Goal: Task Accomplishment & Management: Use online tool/utility

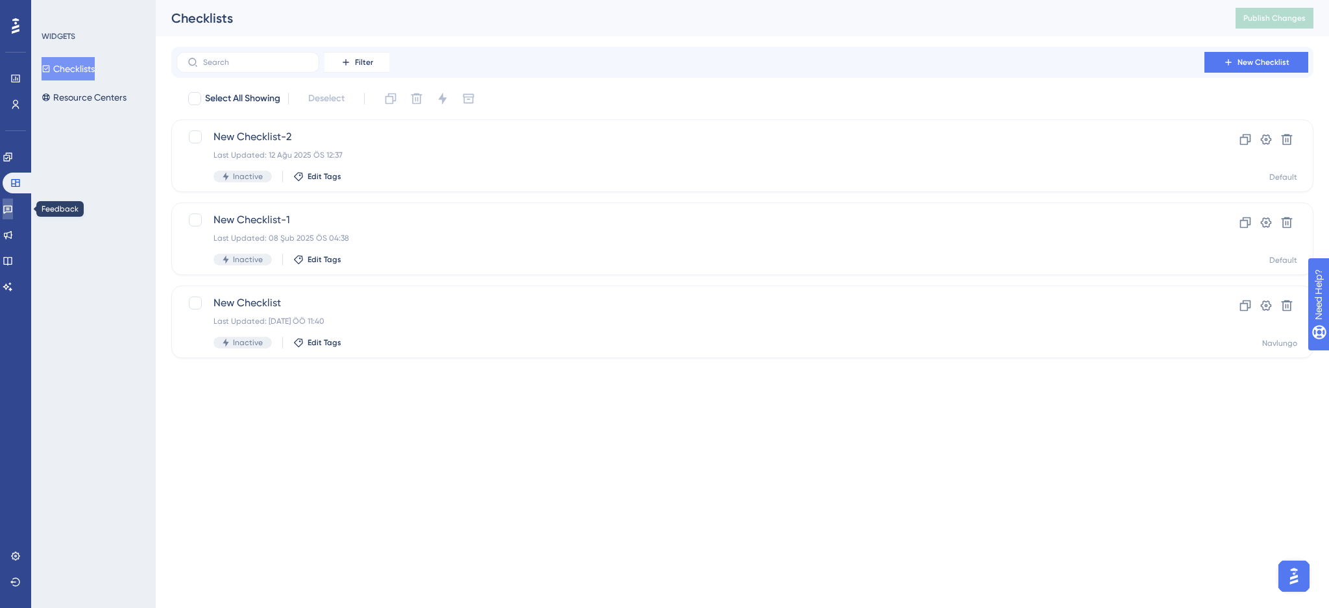
click at [12, 216] on link at bounding box center [8, 209] width 10 height 21
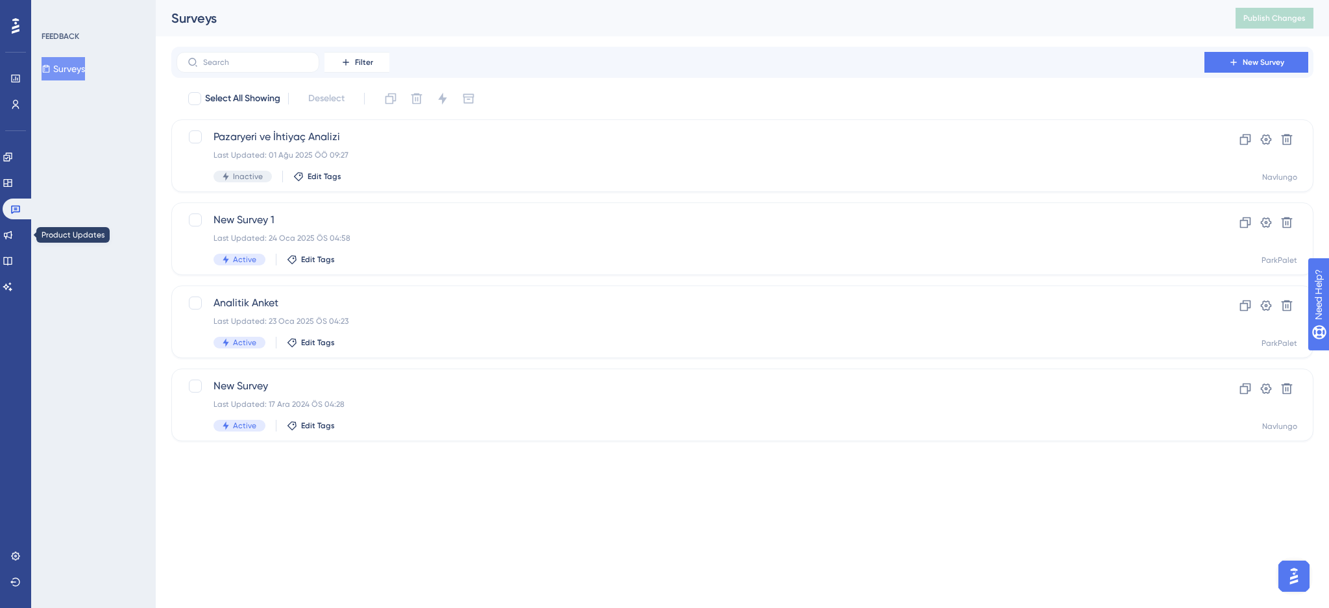
click at [13, 246] on div "Engagement Widgets Feedback Product Updates Knowledge Base AI Assistant" at bounding box center [16, 222] width 26 height 151
click at [13, 238] on icon at bounding box center [8, 235] width 10 height 10
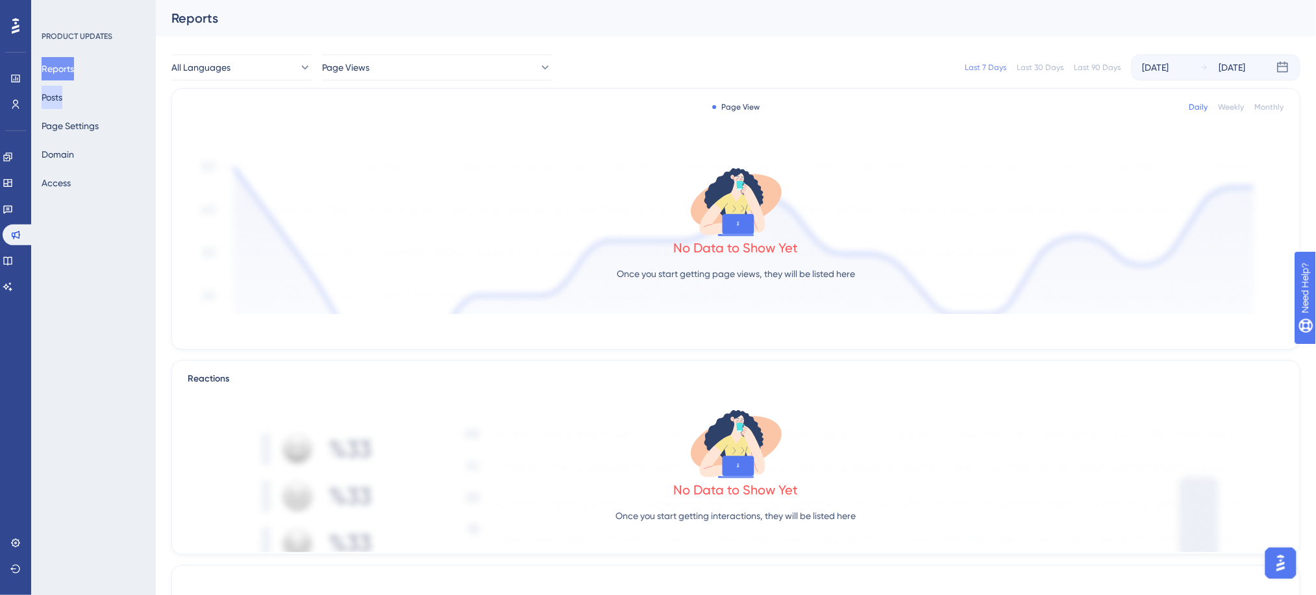
click at [62, 97] on button "Posts" at bounding box center [52, 97] width 21 height 23
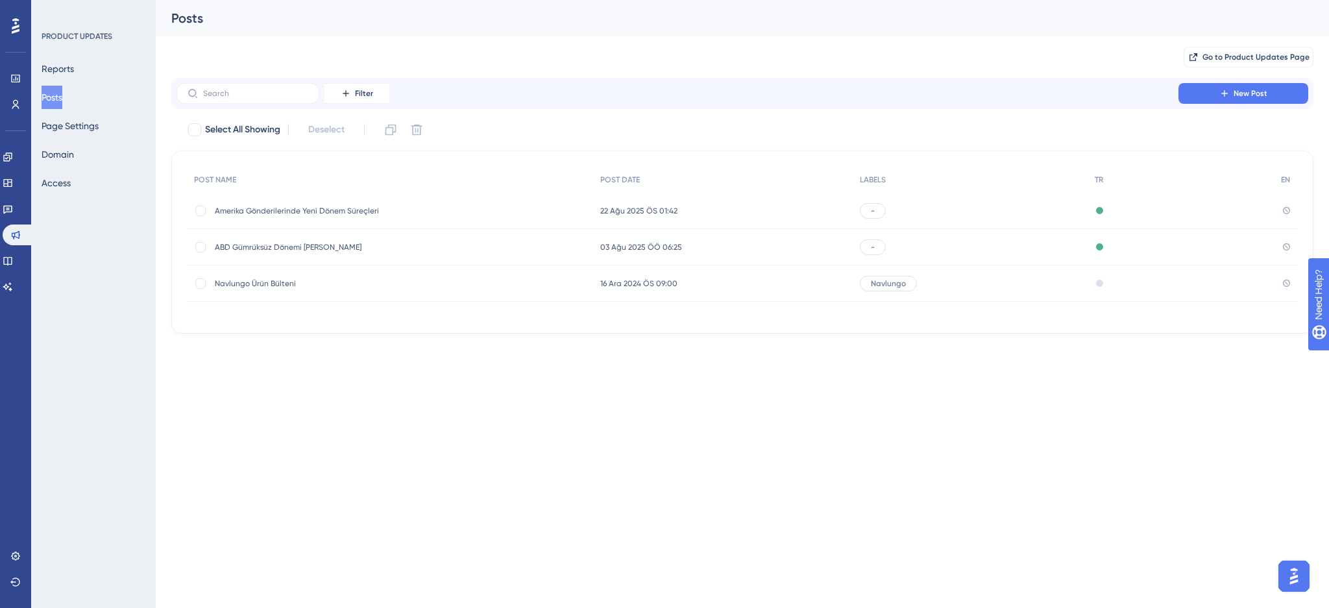
click at [346, 206] on span "Amerika Gönderilerinde Yeni Dönem Süreçleri" at bounding box center [319, 211] width 208 height 10
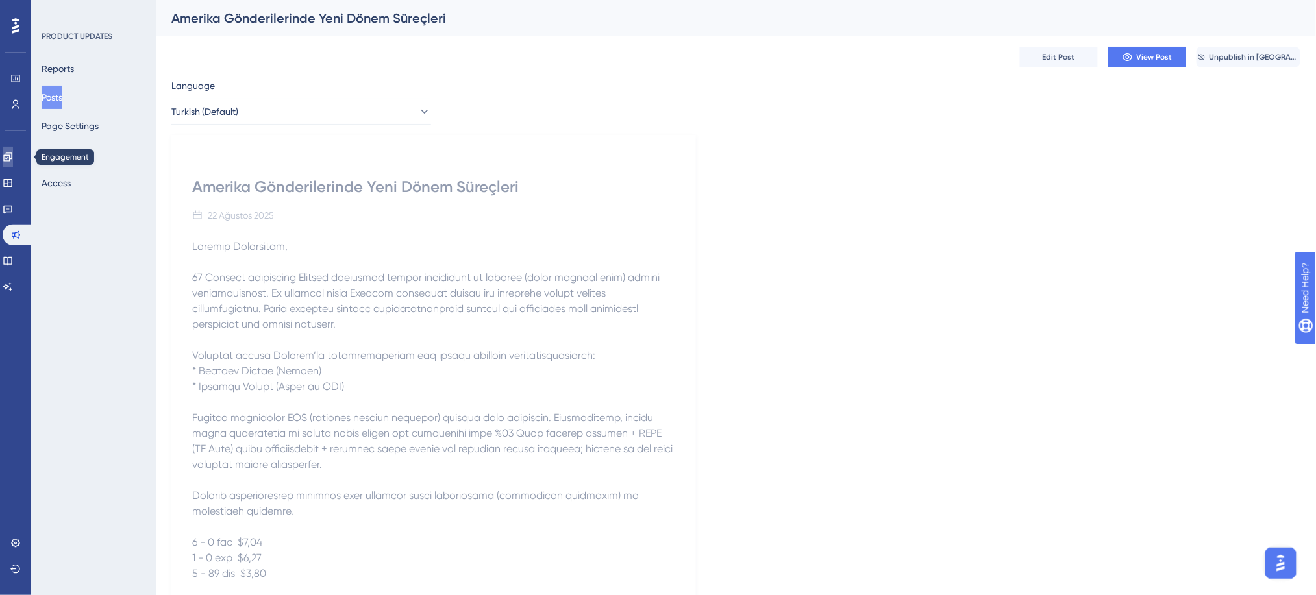
click at [10, 158] on icon at bounding box center [8, 157] width 10 height 10
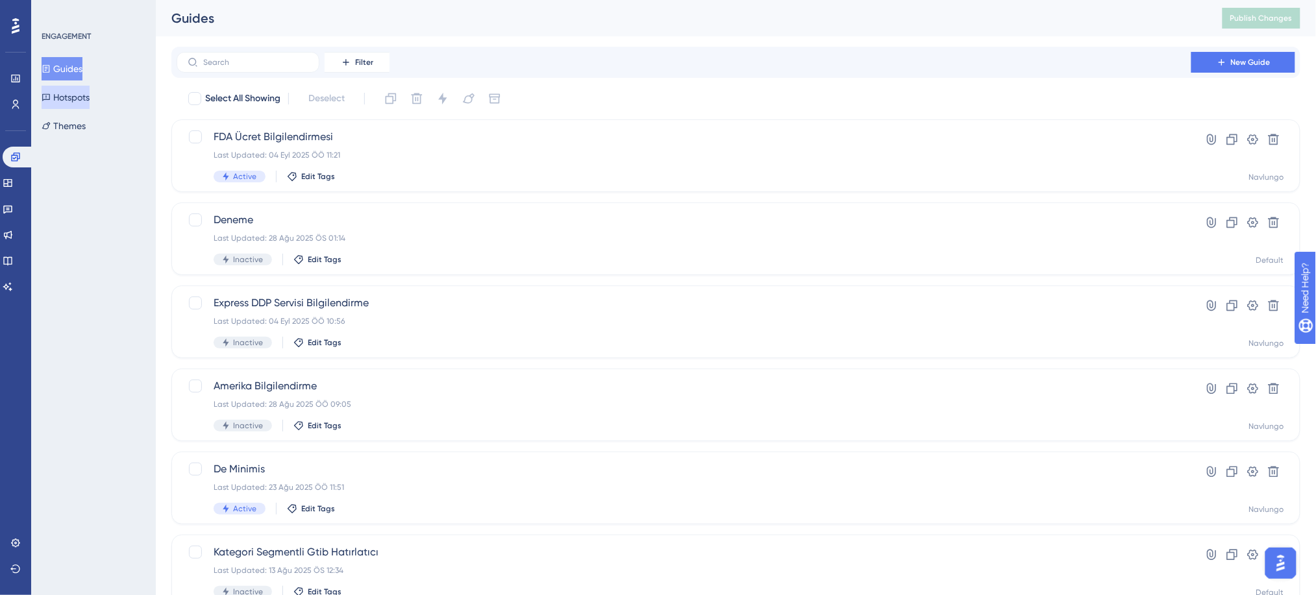
click at [84, 86] on button "Hotspots" at bounding box center [66, 97] width 48 height 23
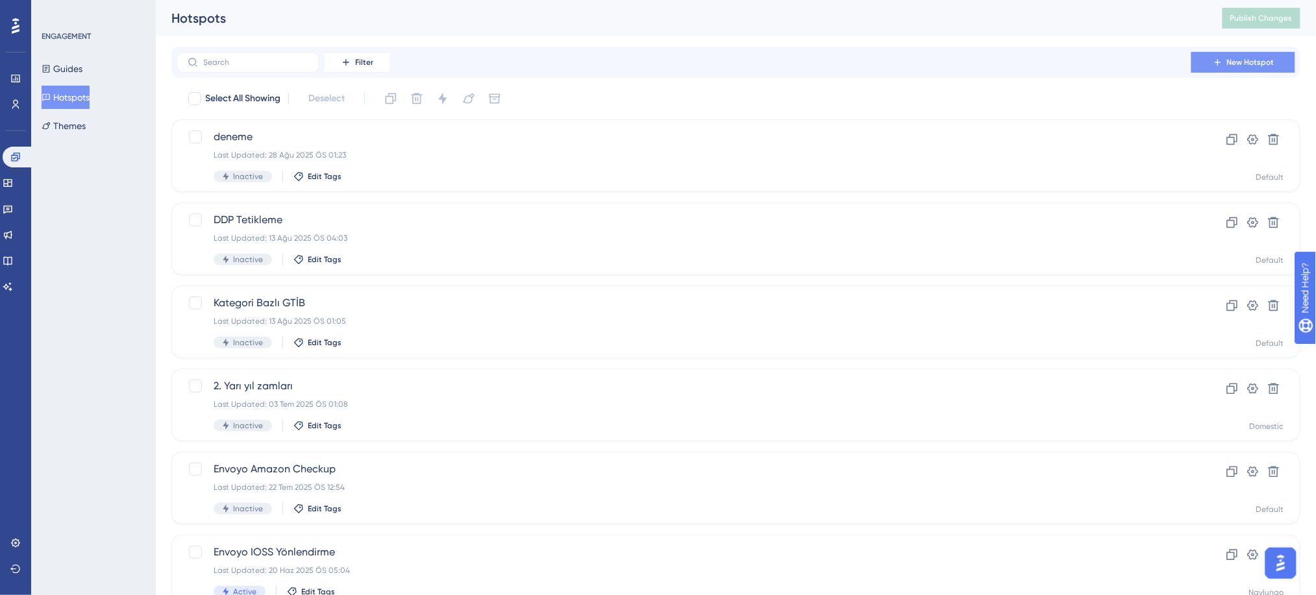
click at [1243, 52] on button "New Hotspot" at bounding box center [1243, 62] width 104 height 21
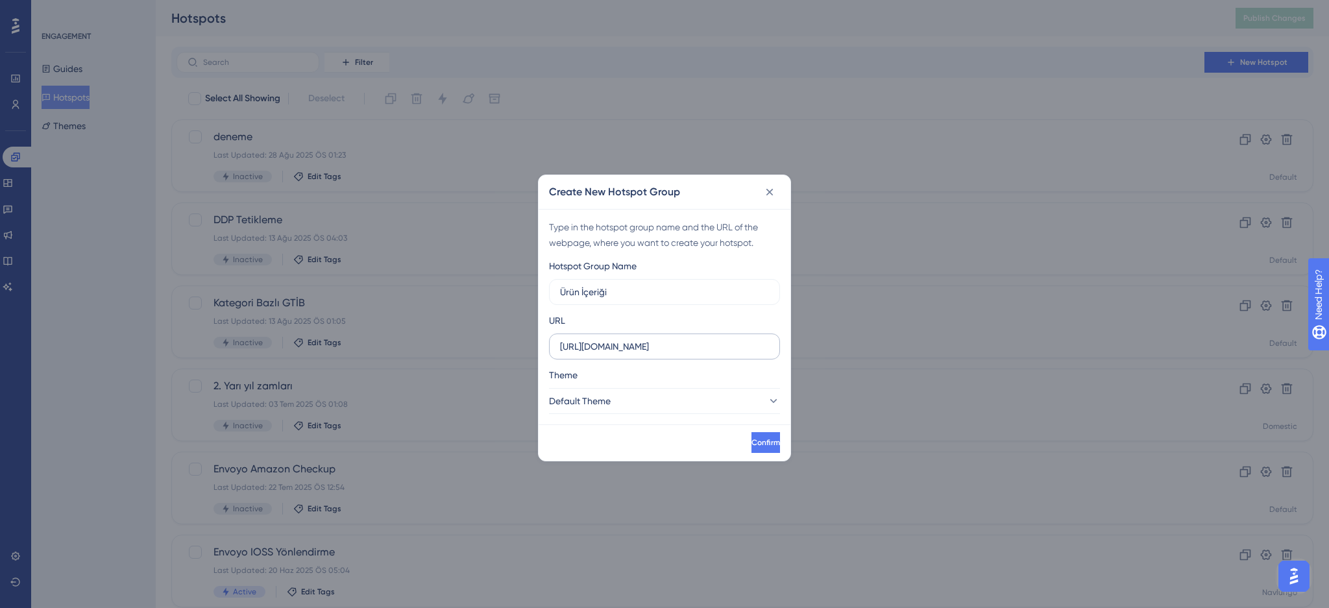
type input "Ürün İçeriği"
click at [683, 336] on label "https://ship.navlungo.com" at bounding box center [664, 347] width 231 height 26
click at [683, 339] on input "https://ship.navlungo.com" at bounding box center [664, 346] width 209 height 14
click at [678, 343] on input "https://ship.navlungo.com" at bounding box center [664, 346] width 209 height 14
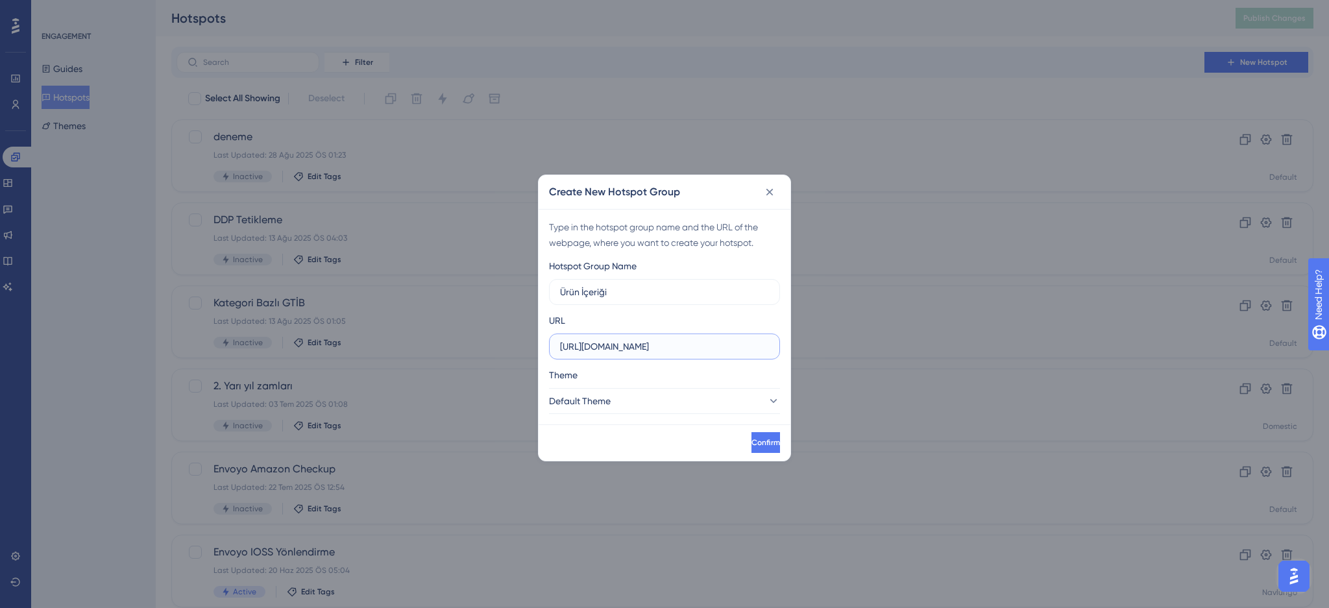
click at [678, 343] on input "https://ship.navlungo.com" at bounding box center [664, 346] width 209 height 14
paste input "-qa.navlungo.com/ship/searchs"
type input "https://ship-qa.navlungo.com/ship/searchs"
click at [661, 408] on button "Default Theme" at bounding box center [664, 401] width 231 height 26
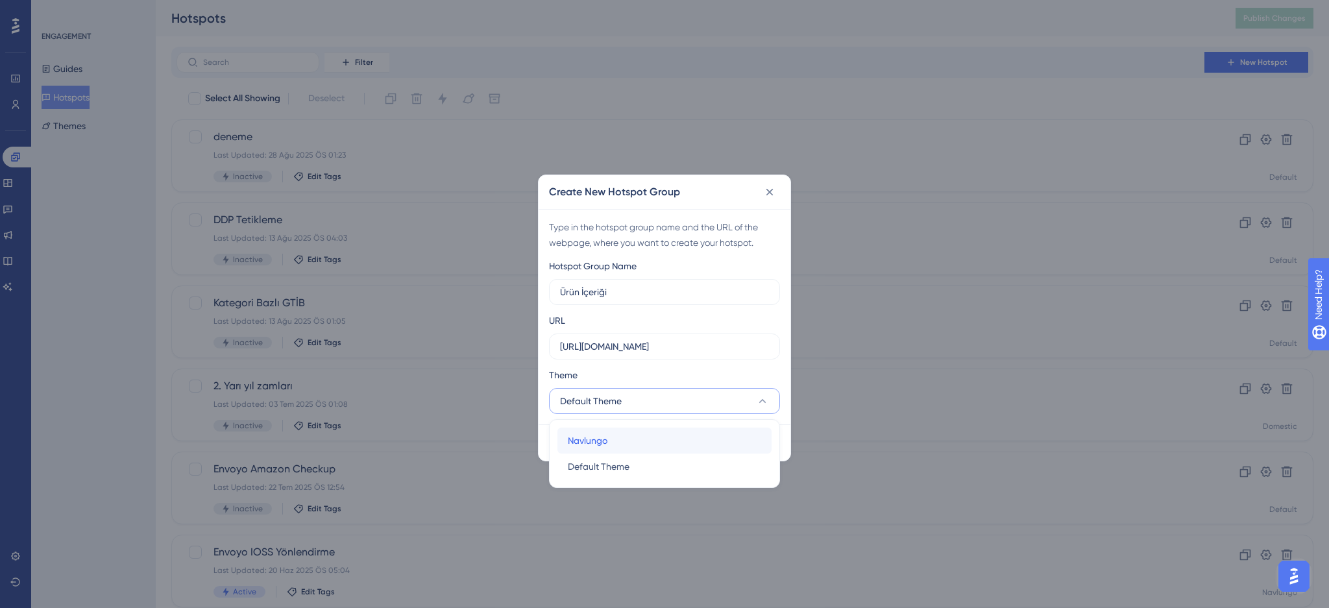
click at [632, 435] on div "Navlungo Navlungo" at bounding box center [664, 441] width 193 height 26
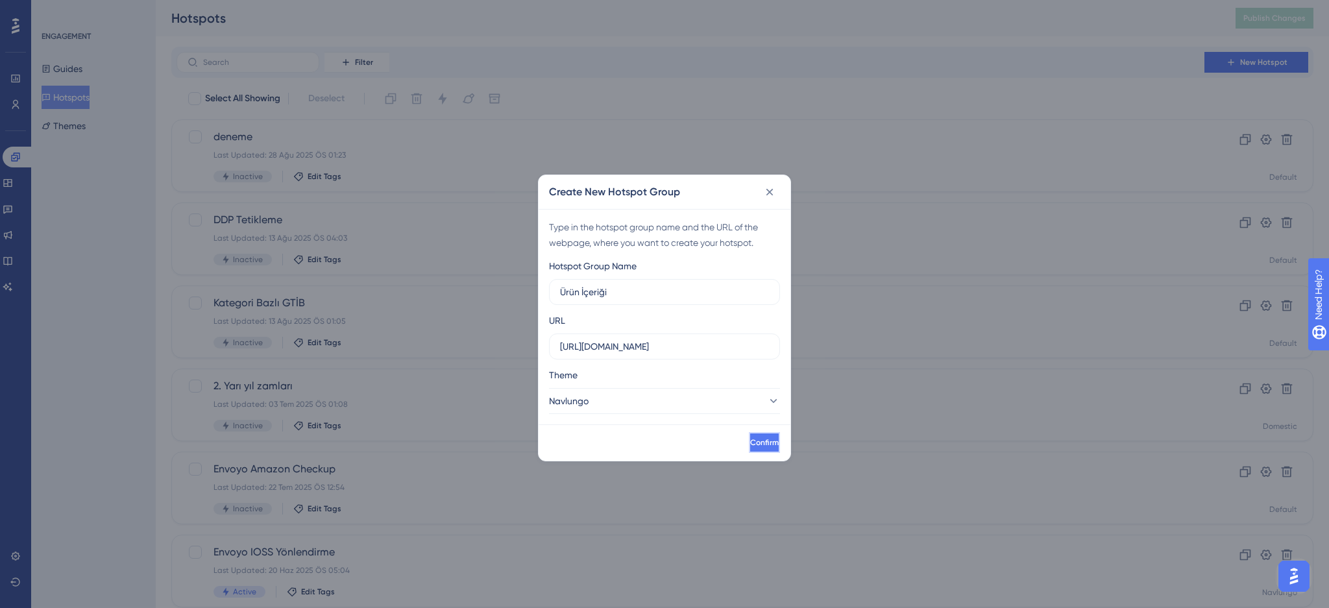
click at [749, 441] on button "Confirm" at bounding box center [764, 442] width 31 height 21
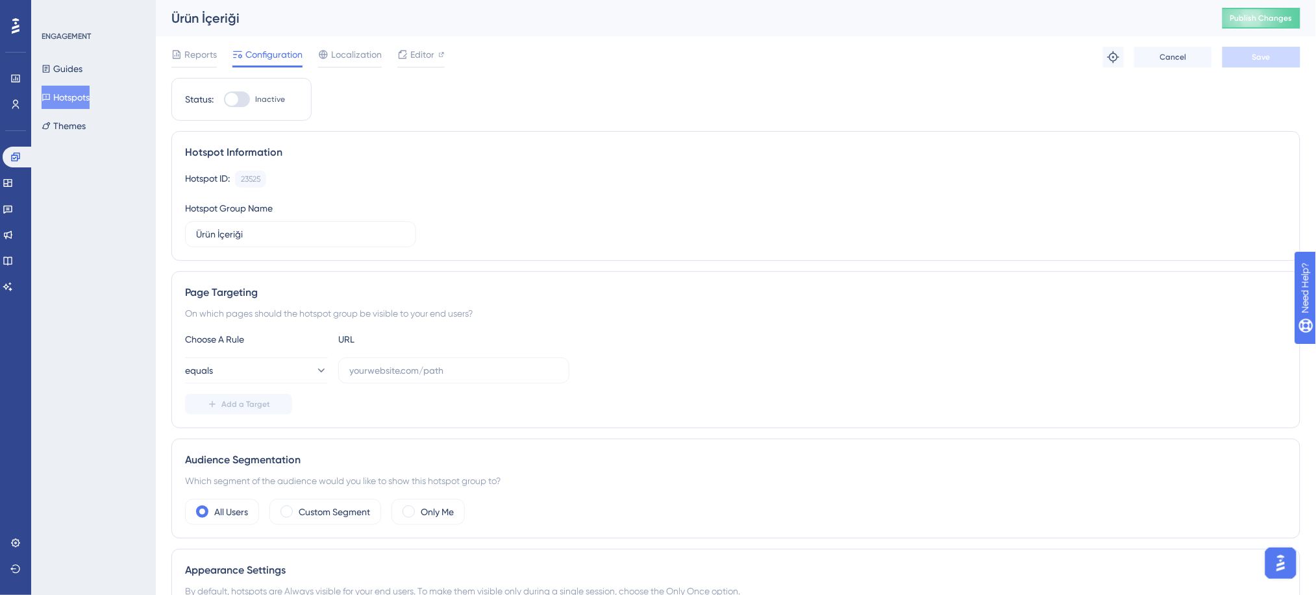
click at [84, 97] on button "Hotspots" at bounding box center [66, 97] width 48 height 23
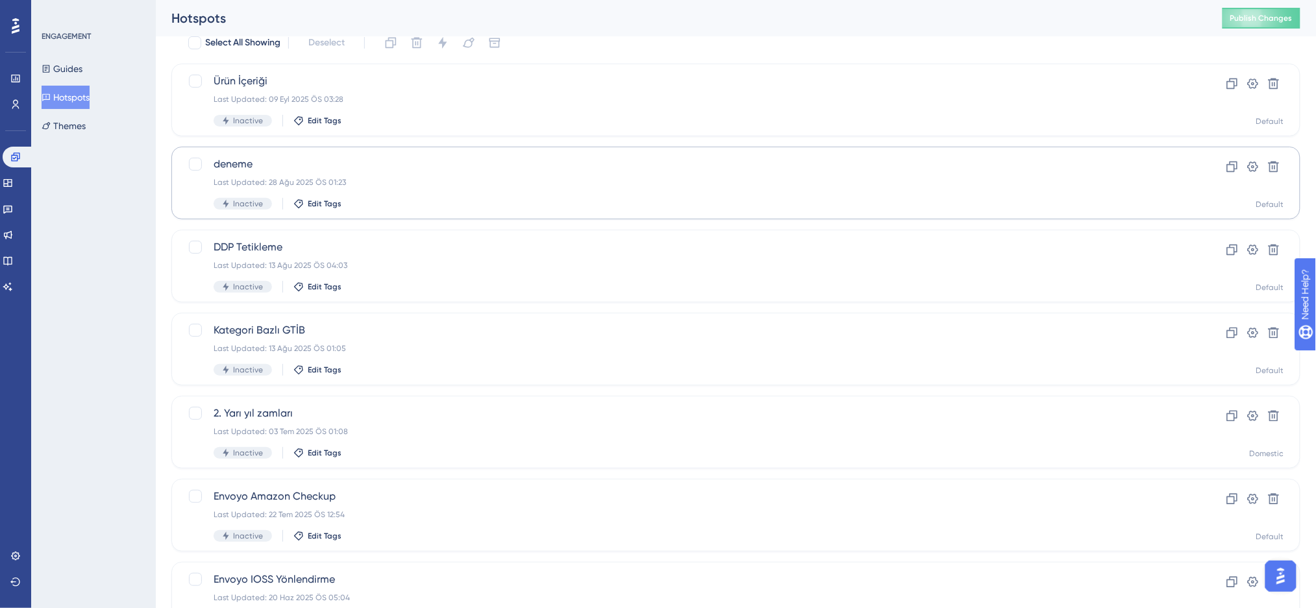
scroll to position [55, 0]
click at [1275, 90] on icon at bounding box center [1273, 84] width 13 height 13
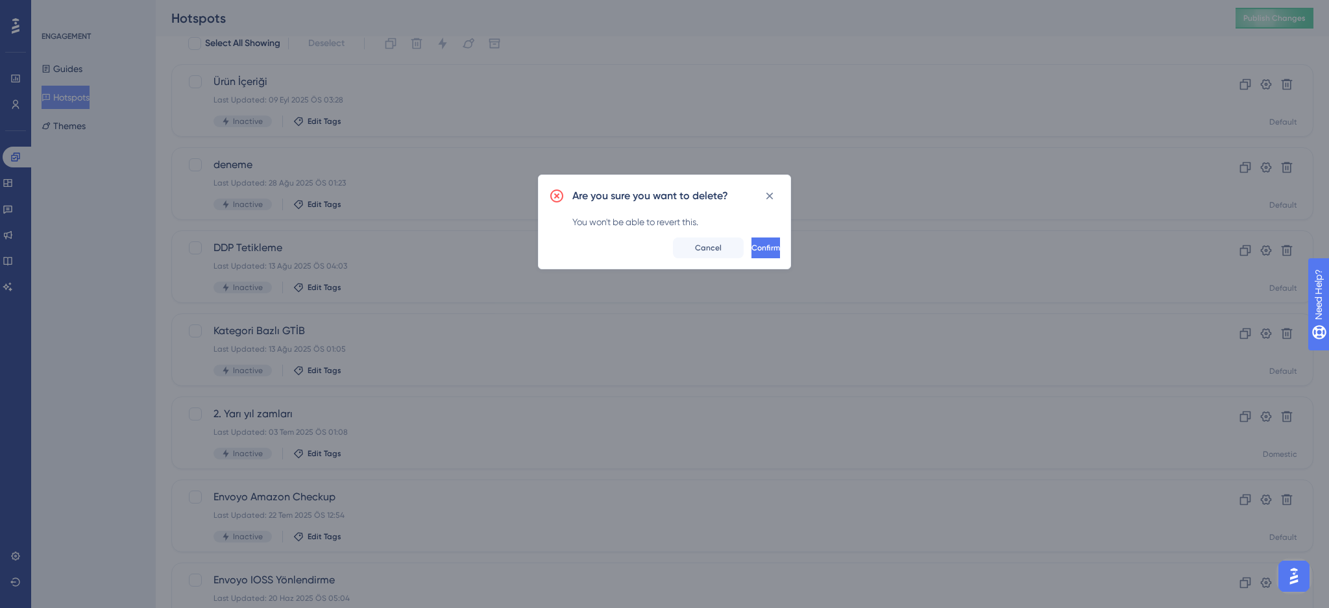
click at [759, 258] on div "Are you sure you want to delete? You won't be able to revert this. Confirm Canc…" at bounding box center [664, 222] width 253 height 95
click at [752, 248] on span "Confirm" at bounding box center [764, 248] width 29 height 10
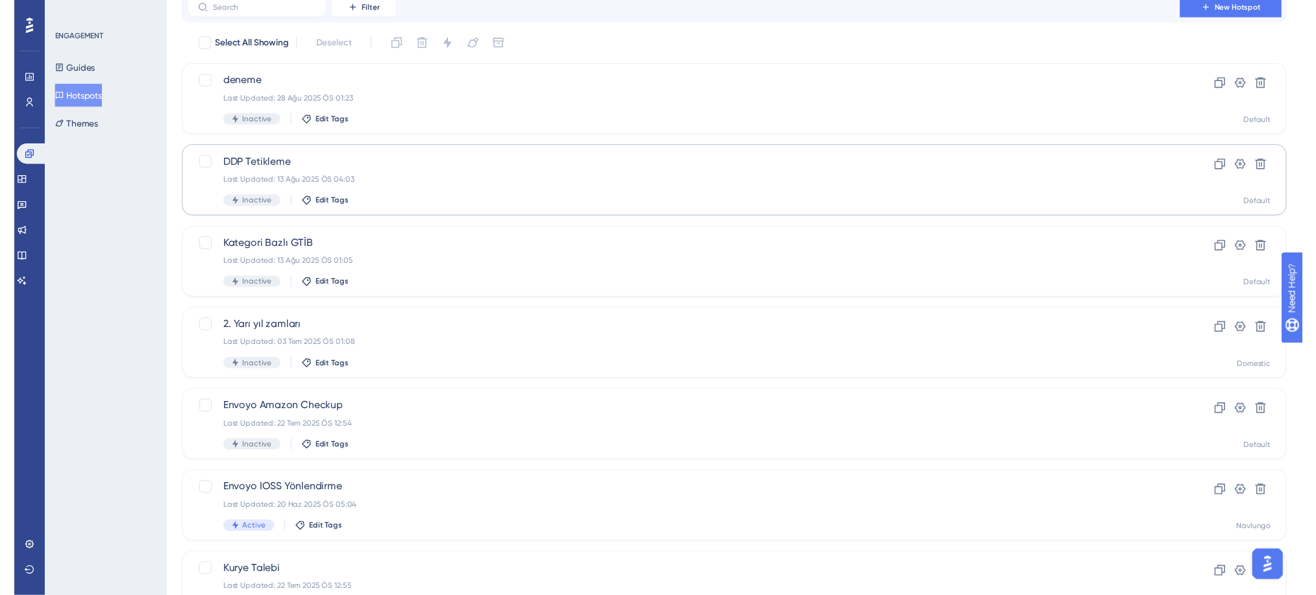
scroll to position [0, 0]
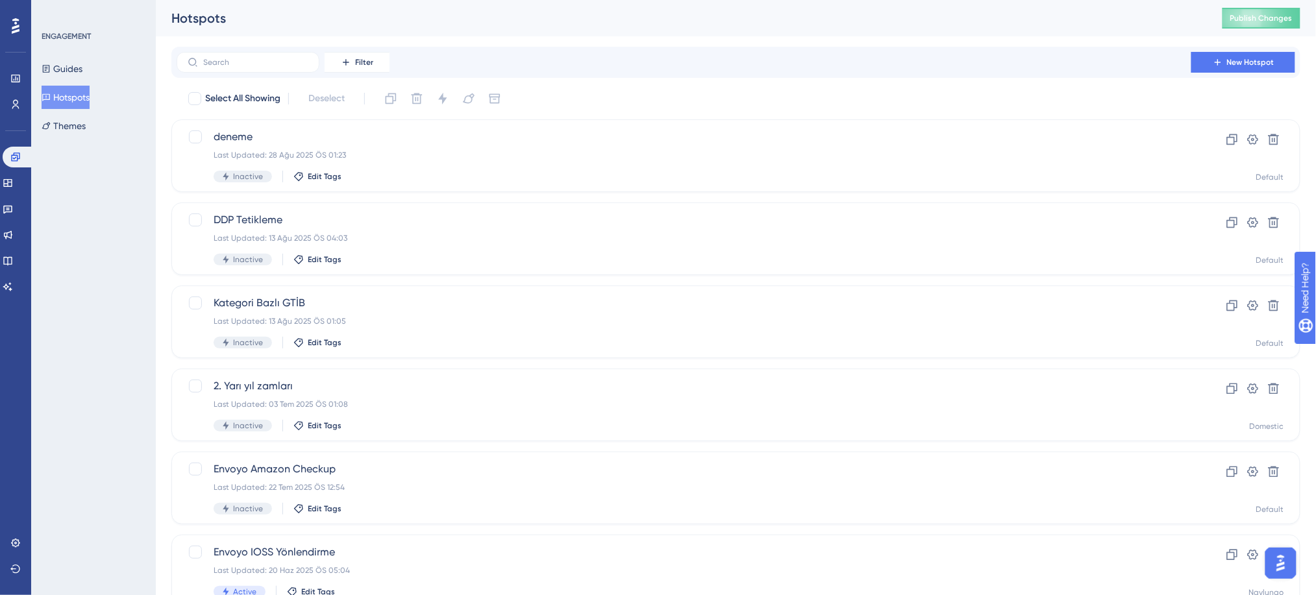
click at [90, 104] on button "Hotspots" at bounding box center [66, 97] width 48 height 23
click at [1254, 63] on span "New Hotspot" at bounding box center [1250, 62] width 47 height 10
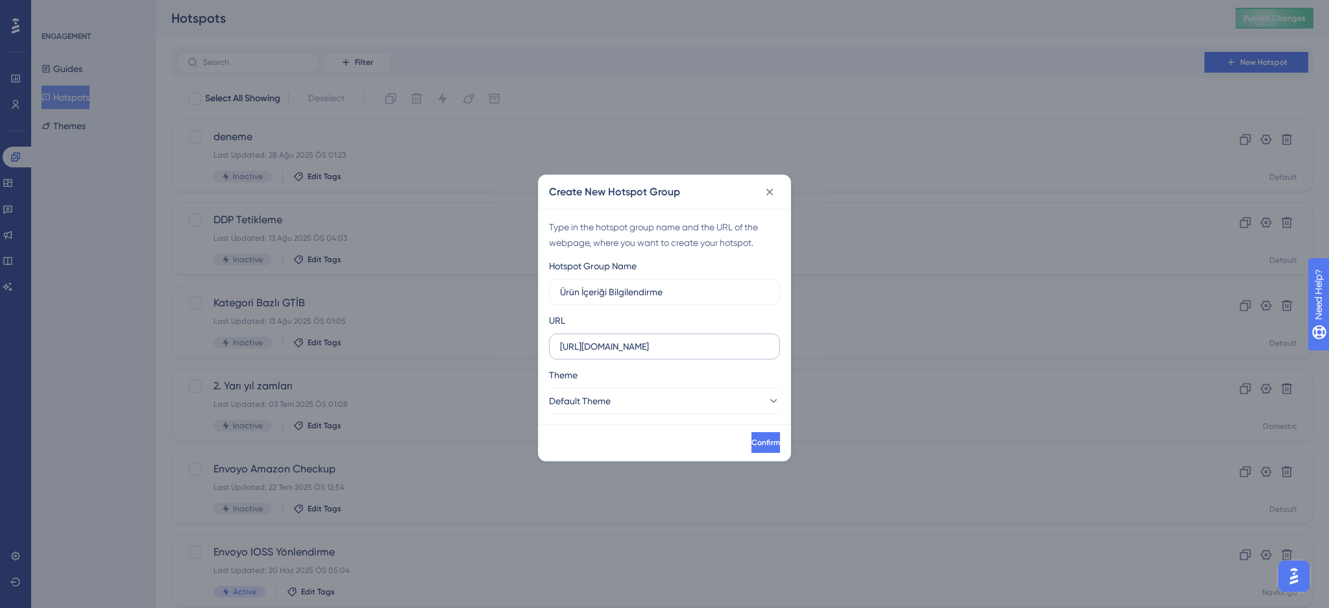
type input "Ürün İçeriği Bilgilendirme"
click at [704, 354] on label "https://ship.navlungo.com" at bounding box center [664, 347] width 231 height 26
click at [704, 354] on input "https://ship.navlungo.com" at bounding box center [664, 346] width 209 height 14
click at [675, 338] on label "https://ship.navlungo.com" at bounding box center [664, 347] width 231 height 26
click at [675, 339] on input "https://ship.navlungo.com" at bounding box center [664, 346] width 209 height 14
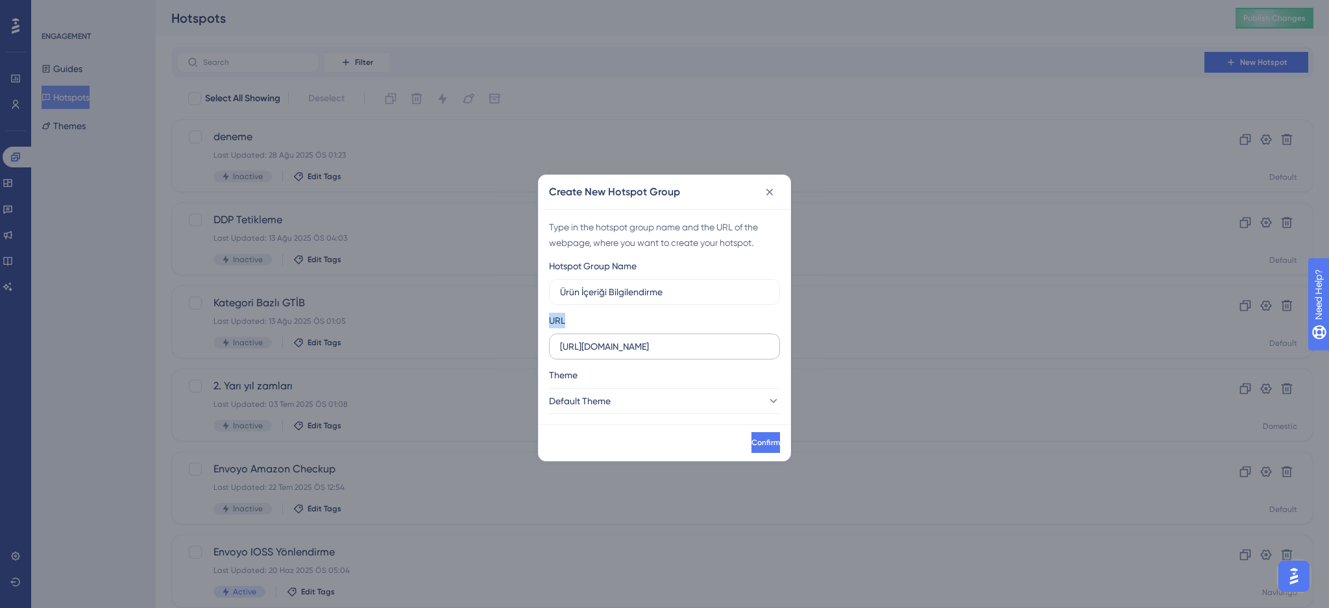
click at [675, 338] on label "https://ship.navlungo.com" at bounding box center [664, 347] width 231 height 26
click at [675, 339] on input "https://ship.navlungo.com" at bounding box center [664, 346] width 209 height 14
click at [675, 338] on label "https://ship.navlungo.com" at bounding box center [664, 347] width 231 height 26
click at [675, 339] on input "https://ship.navlungo.com" at bounding box center [664, 346] width 209 height 14
click at [675, 338] on label "https://ship.navlungo.com" at bounding box center [664, 347] width 231 height 26
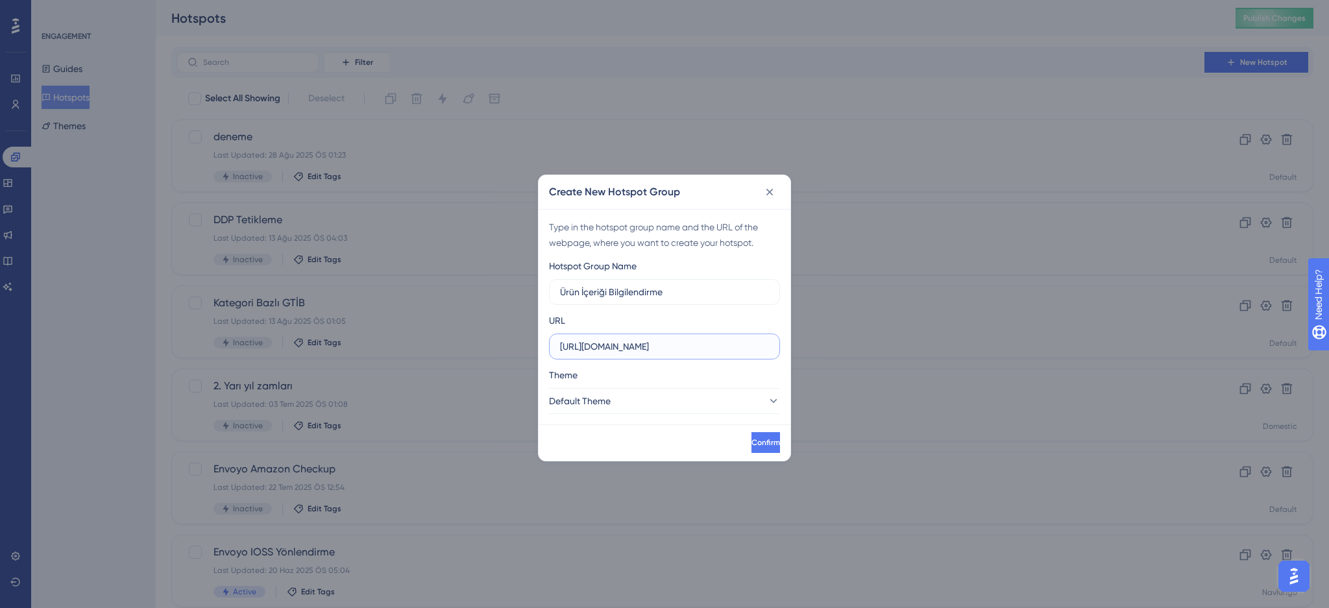
click at [675, 339] on input "https://ship.navlungo.com" at bounding box center [664, 346] width 209 height 14
click at [675, 338] on label "https://ship.navlungo.com" at bounding box center [664, 347] width 231 height 26
click at [675, 339] on input "https://ship.navlungo.com" at bounding box center [664, 346] width 209 height 14
click at [675, 352] on input "https://ship.navlungo.com" at bounding box center [664, 346] width 209 height 14
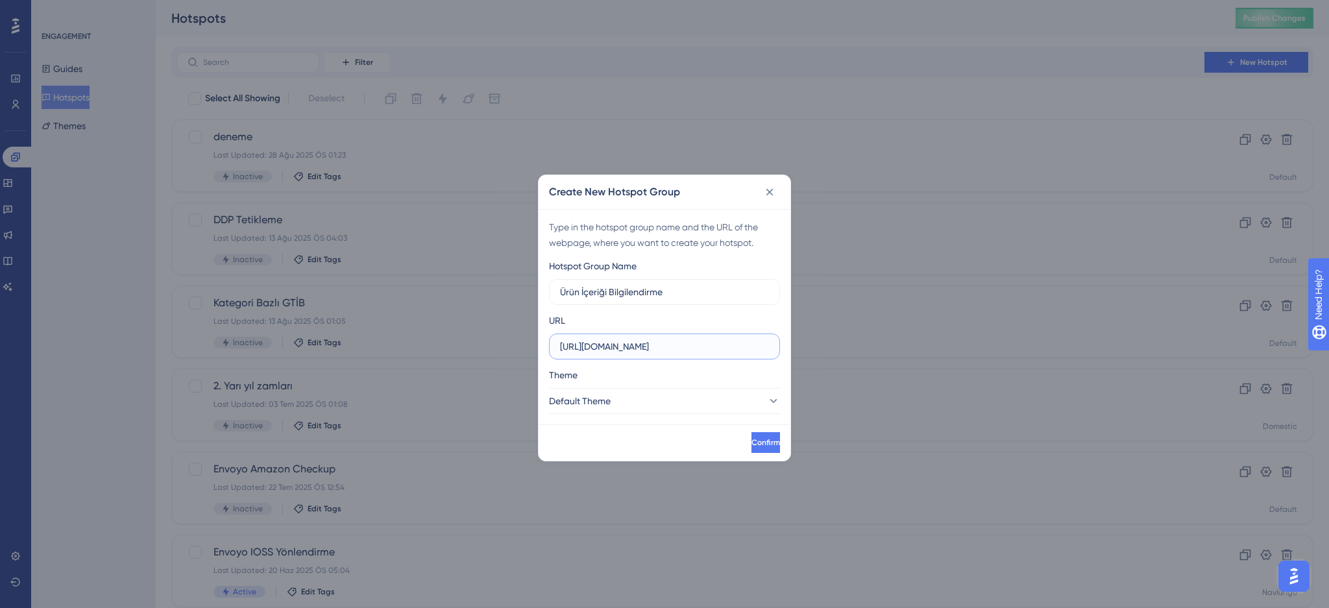
click at [675, 352] on input "https://ship.navlungo.com" at bounding box center [664, 346] width 209 height 14
paste input "/ship/searchs"
type input "https://ship.navlungo.com/ship/searchs"
click at [676, 406] on button "Default Theme" at bounding box center [664, 401] width 231 height 26
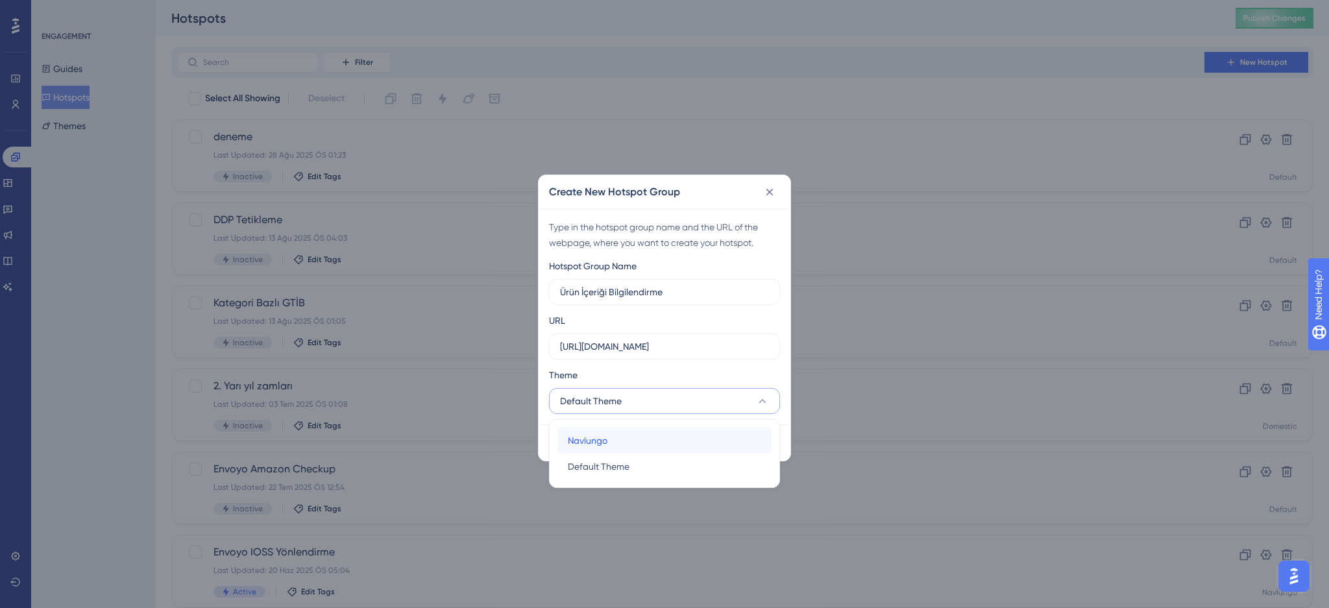
click at [666, 443] on div "Navlungo Navlungo" at bounding box center [664, 441] width 193 height 26
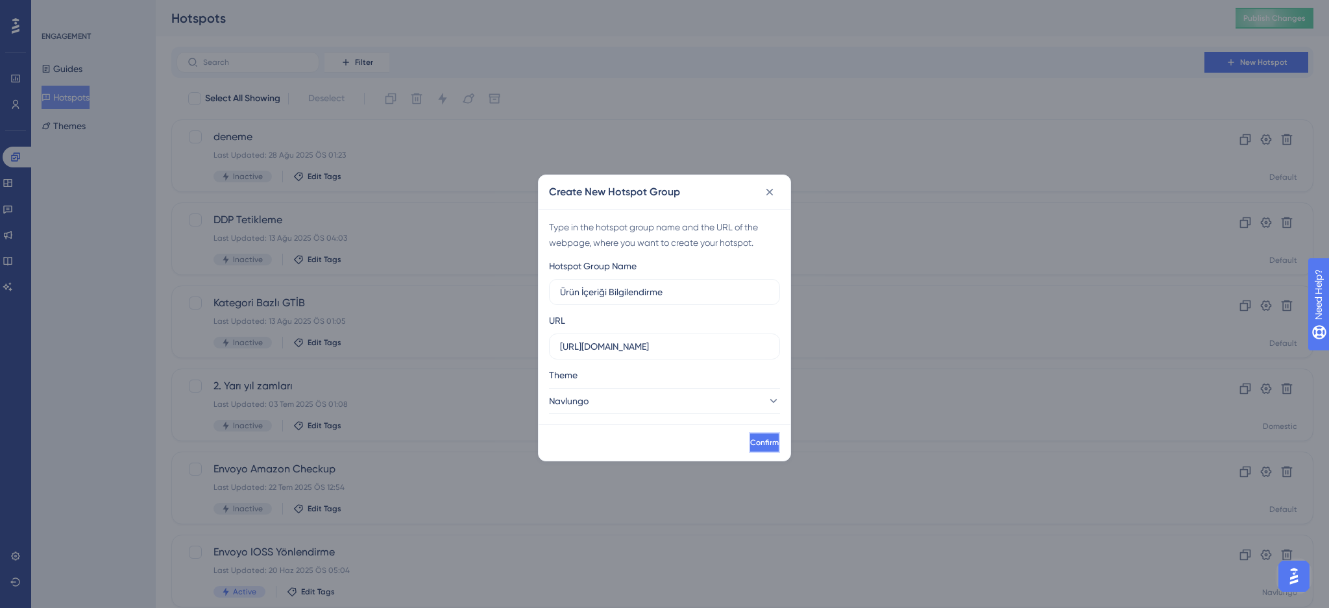
click at [750, 441] on span "Confirm" at bounding box center [764, 442] width 29 height 10
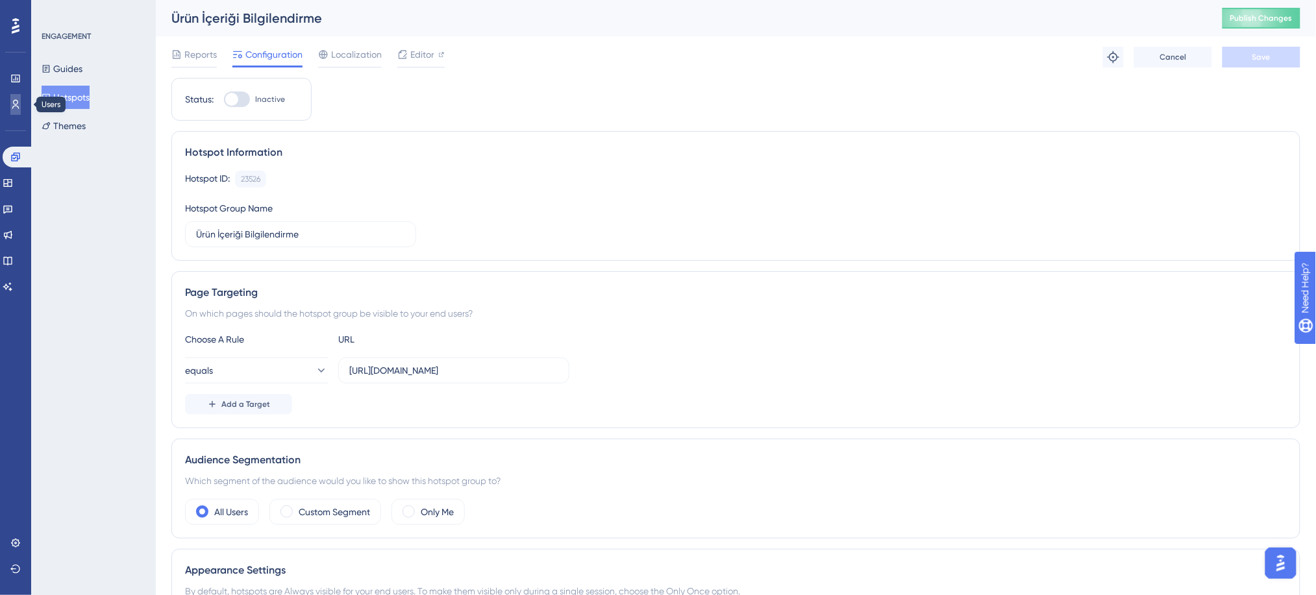
click at [14, 106] on icon at bounding box center [15, 104] width 7 height 9
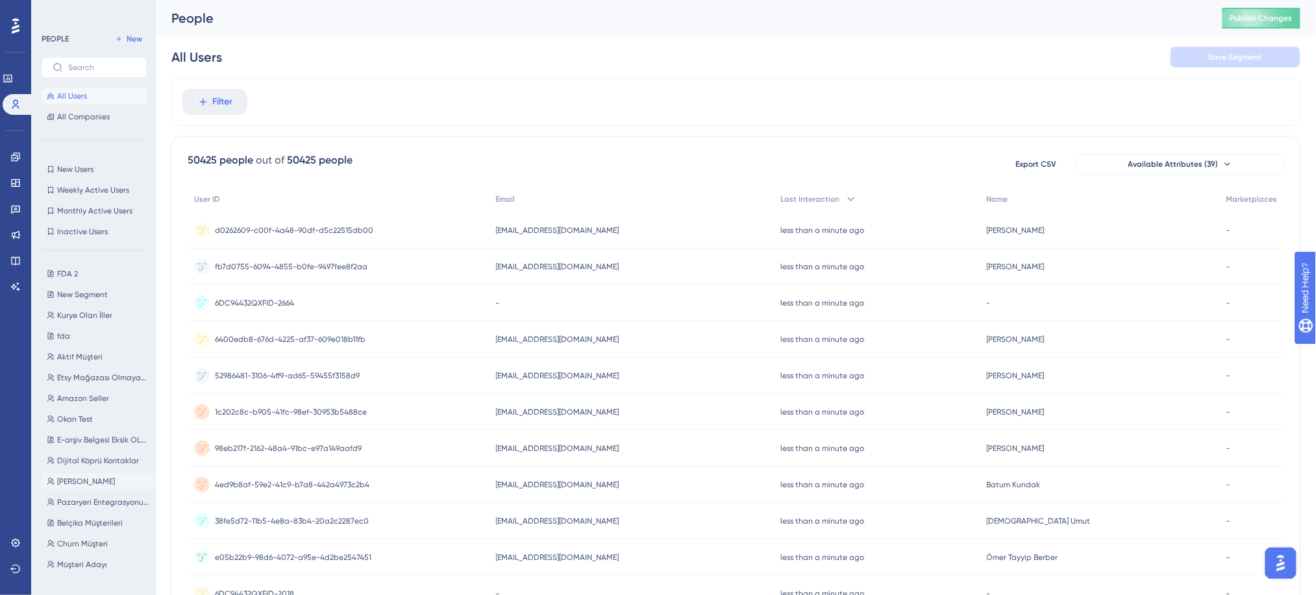
click at [95, 486] on span "Ahmet TEST" at bounding box center [86, 481] width 58 height 10
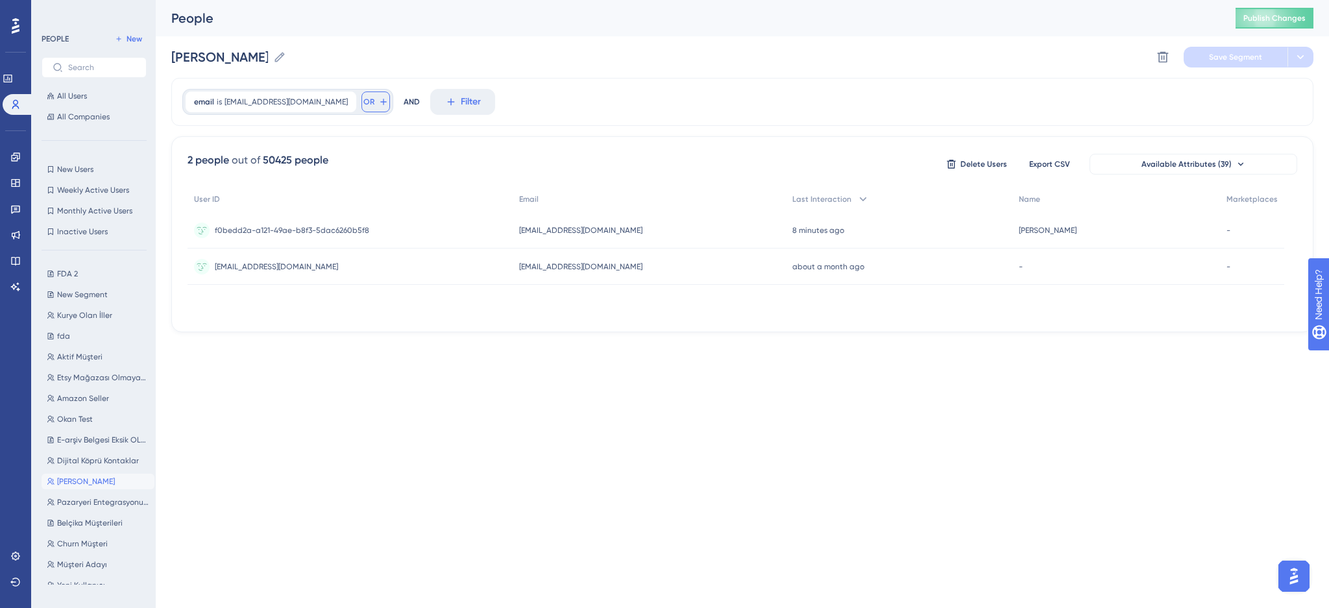
click at [362, 107] on button "OR" at bounding box center [376, 102] width 29 height 21
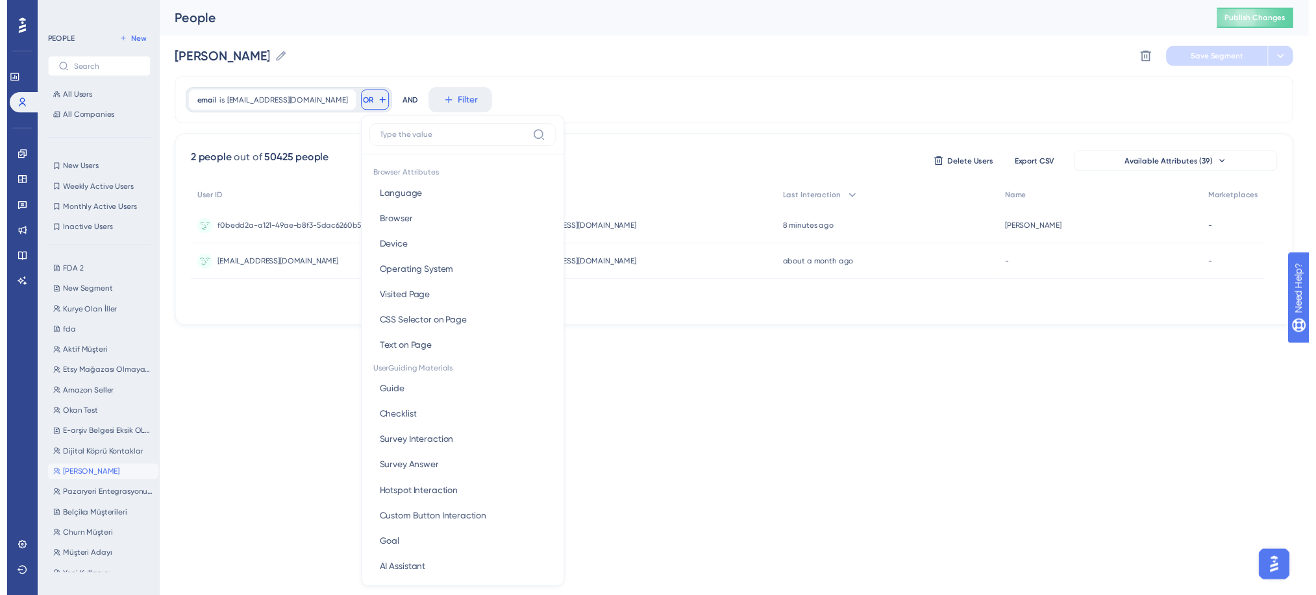
scroll to position [60, 0]
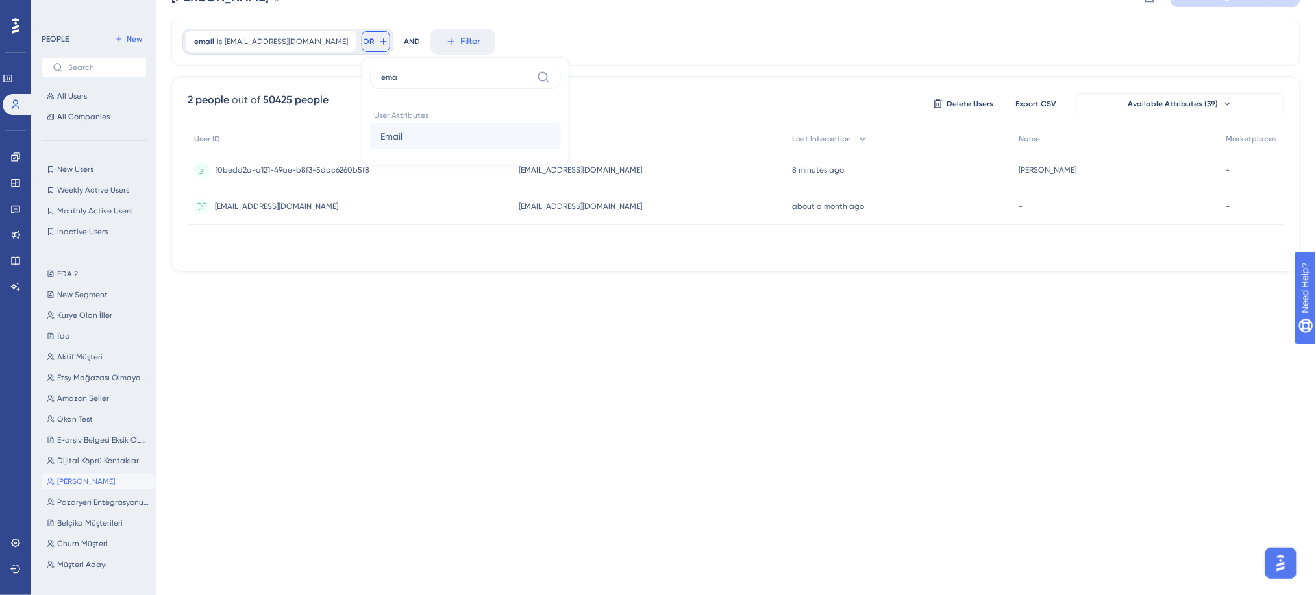
type input "ema"
click at [385, 141] on button "Email Email" at bounding box center [465, 136] width 191 height 26
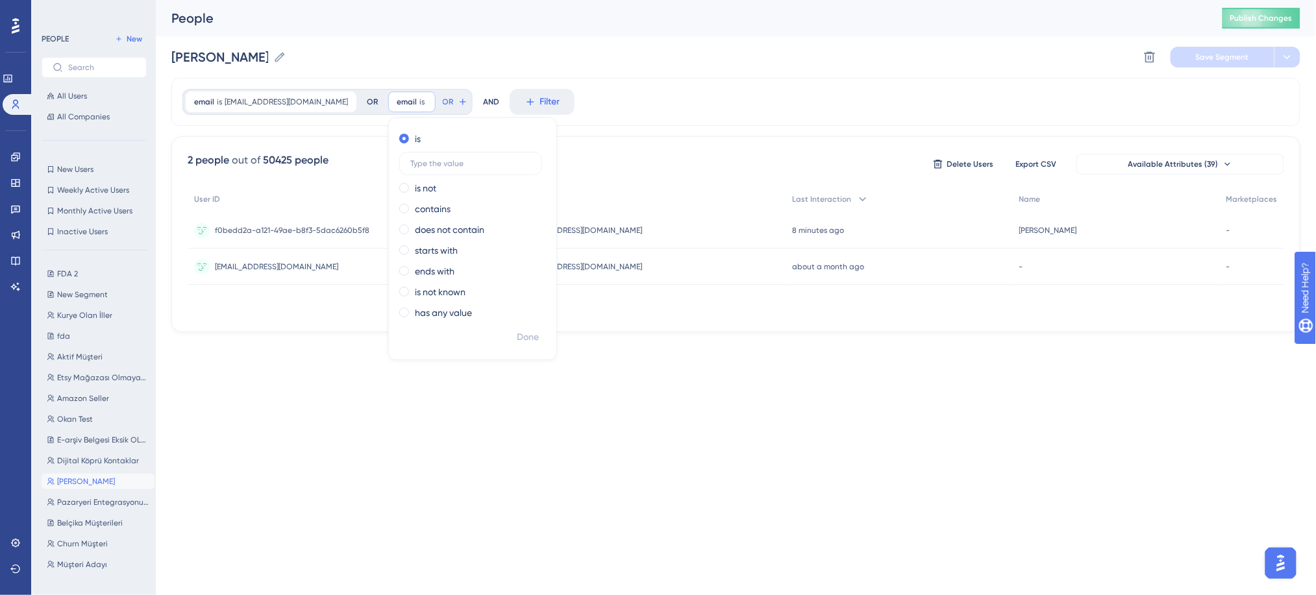
scroll to position [0, 0]
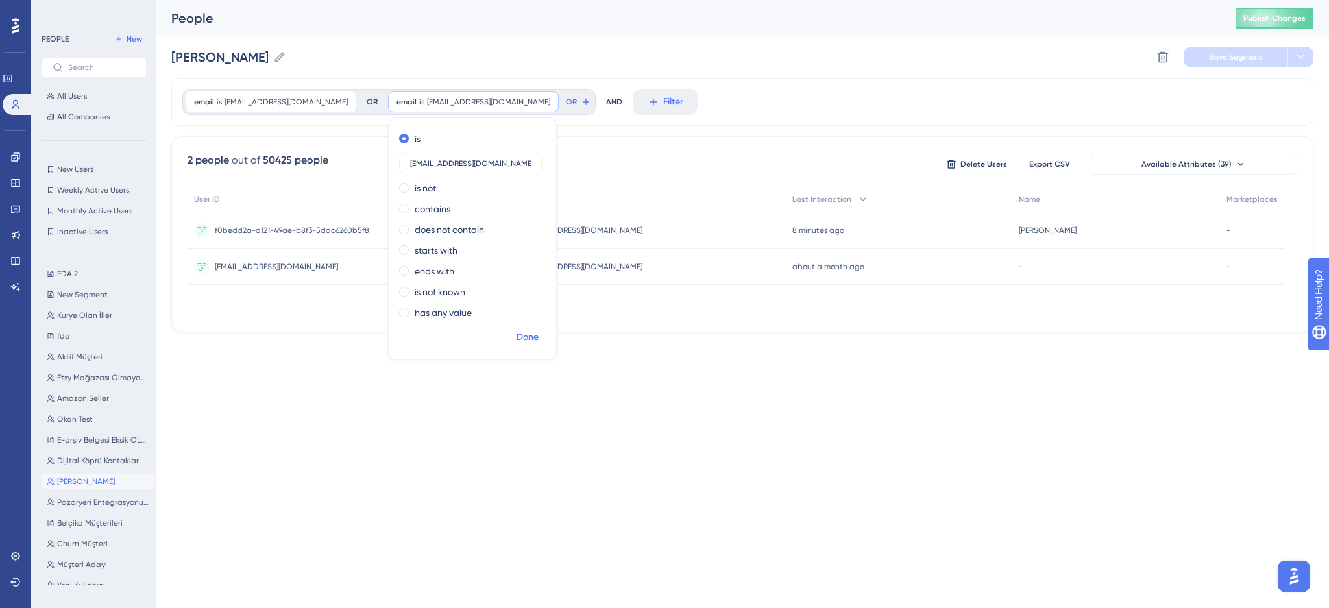
type input "merveyildz01@gmail.com"
click at [517, 339] on span "Done" at bounding box center [528, 338] width 22 height 16
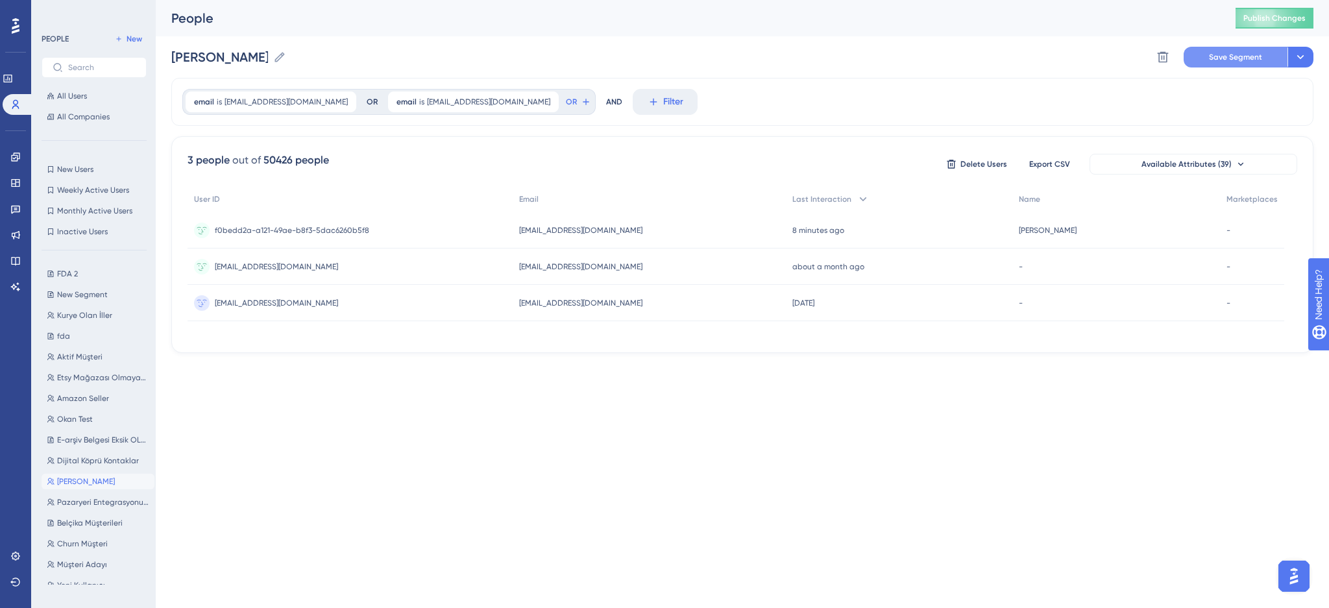
click at [1229, 55] on span "Save Segment" at bounding box center [1235, 57] width 53 height 10
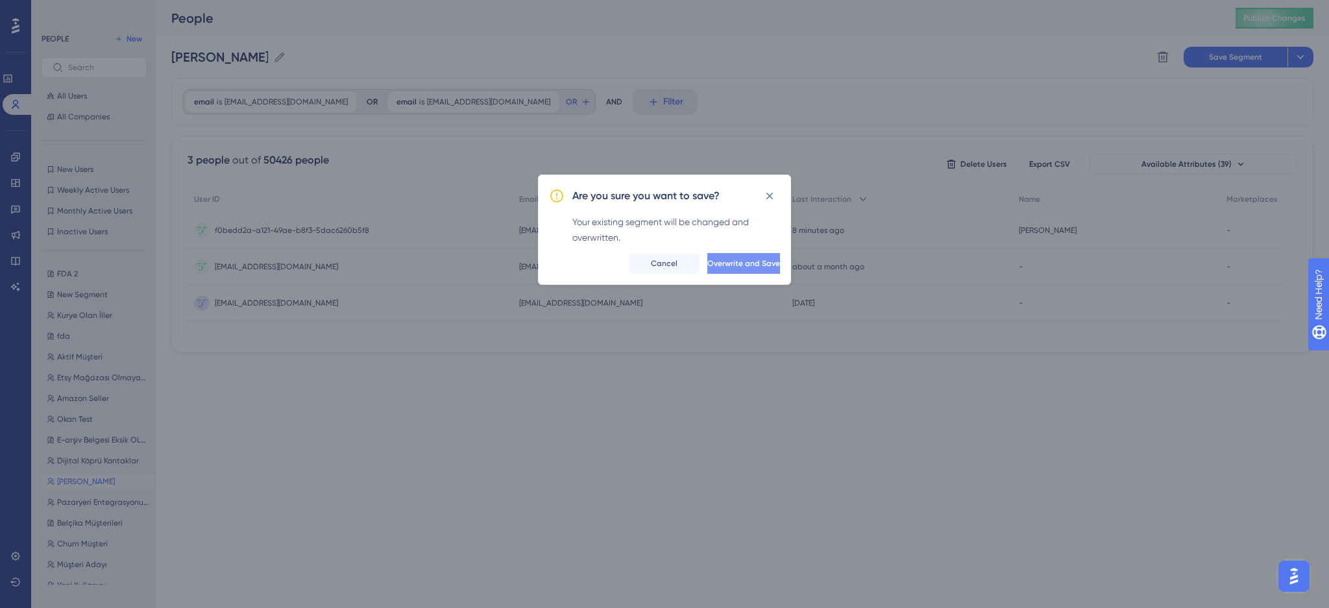
click at [746, 267] on span "Overwrite and Save" at bounding box center [743, 263] width 73 height 10
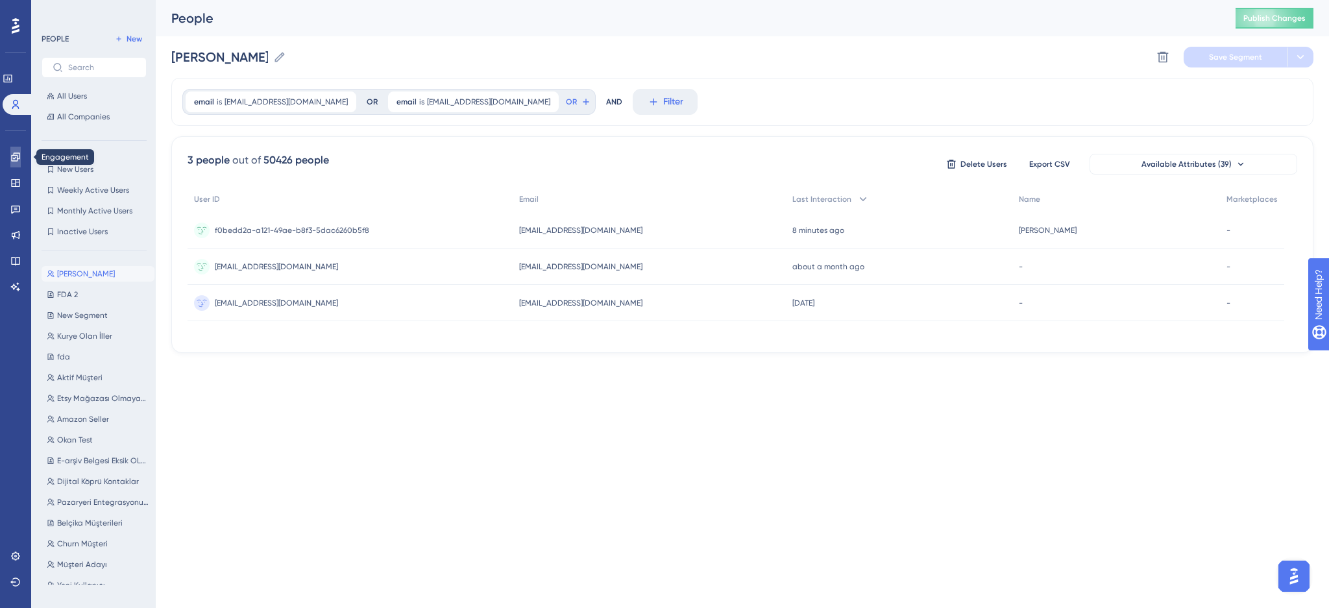
click at [19, 156] on icon at bounding box center [15, 157] width 10 height 10
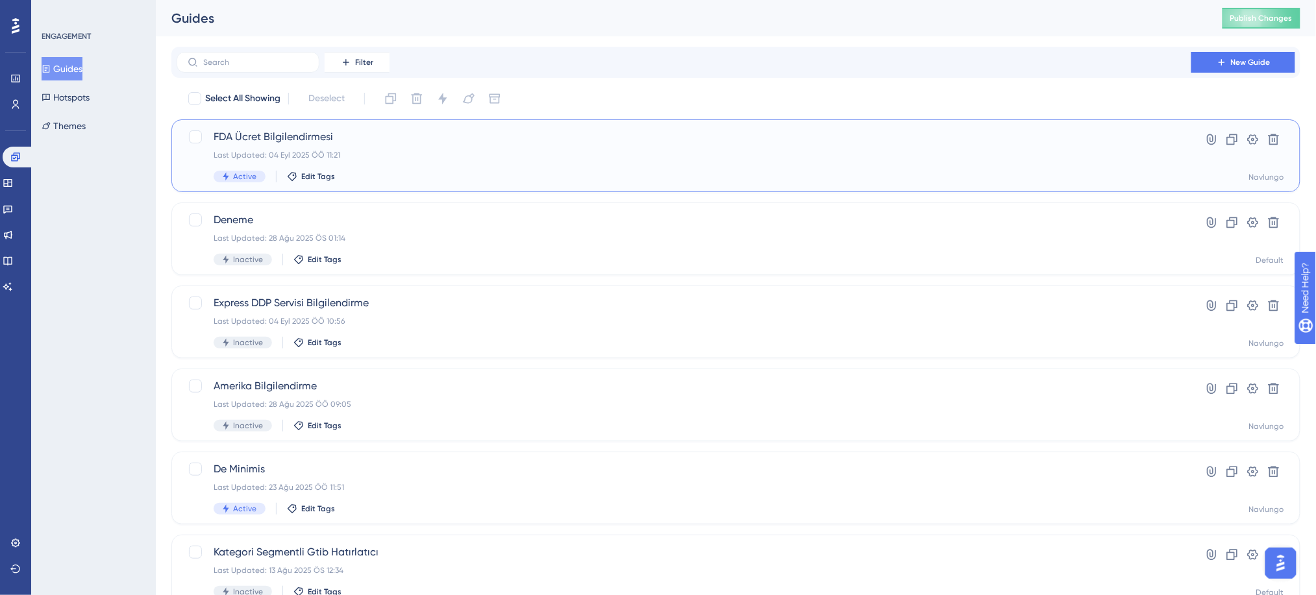
click at [283, 135] on span "FDA Ücret Bilgilendirmesi" at bounding box center [684, 137] width 941 height 16
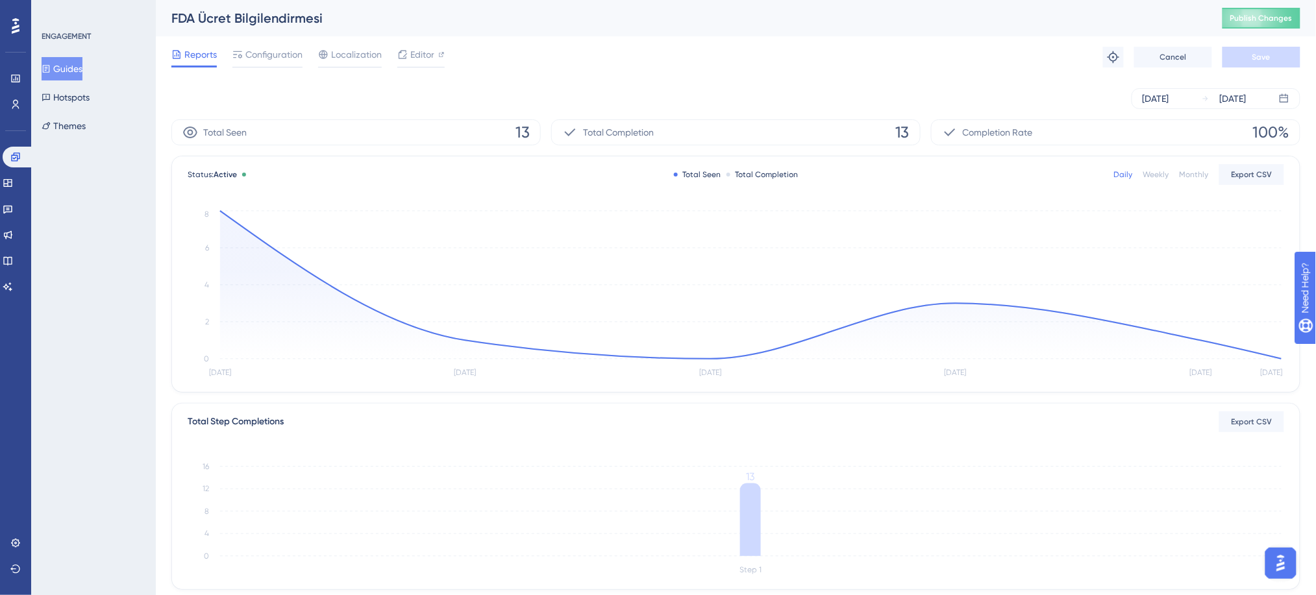
click at [77, 67] on button "Guides" at bounding box center [62, 68] width 41 height 23
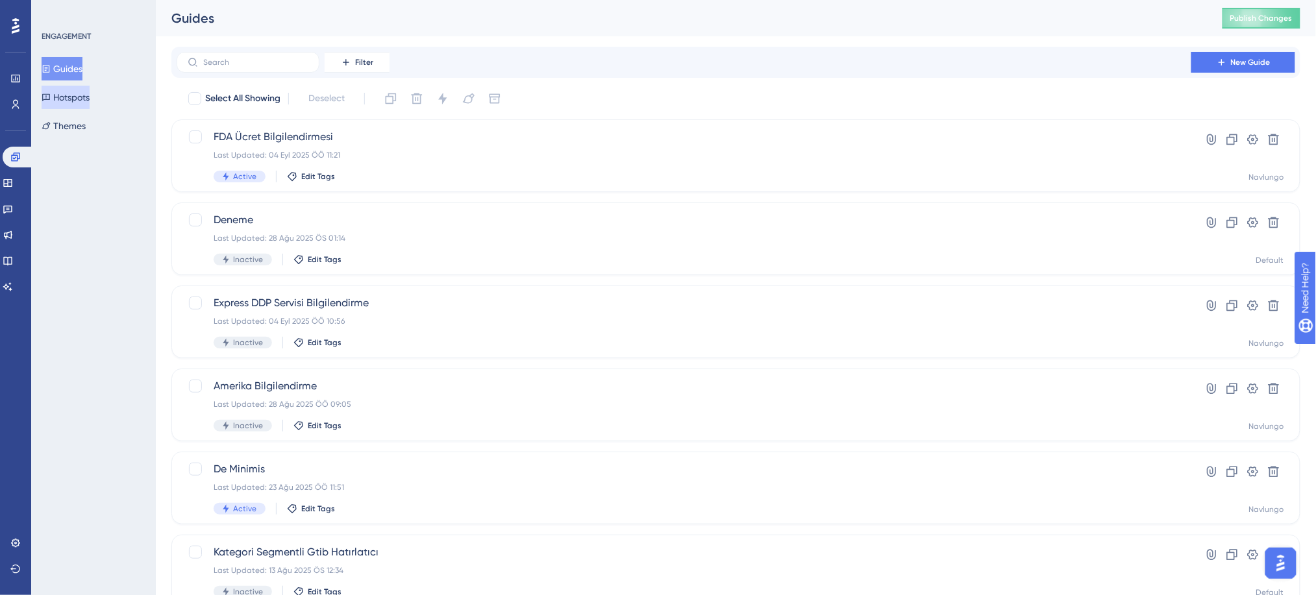
click at [79, 99] on button "Hotspots" at bounding box center [66, 97] width 48 height 23
click at [358, 153] on div "Last Updated: 09 Eyl 2025 ÖS 04:31" at bounding box center [684, 155] width 941 height 10
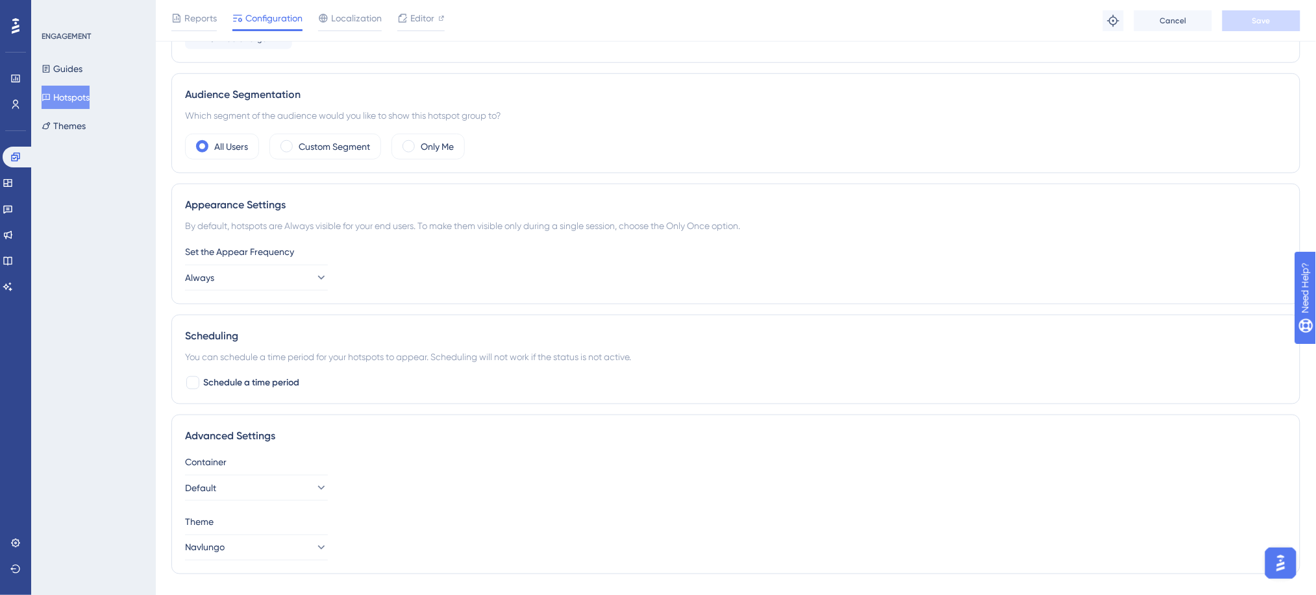
scroll to position [374, 0]
click at [289, 140] on span at bounding box center [286, 143] width 12 height 12
click at [297, 139] on input "radio" at bounding box center [297, 139] width 0 height 0
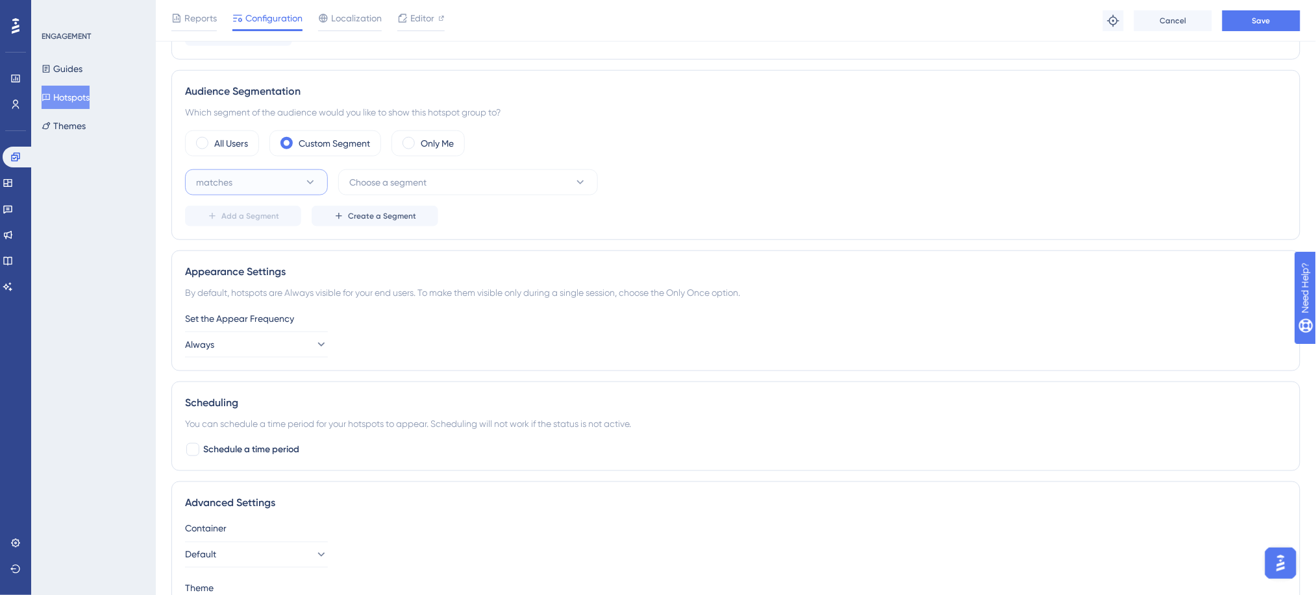
click at [296, 190] on button "matches" at bounding box center [256, 182] width 143 height 26
click at [303, 214] on div "matches matches" at bounding box center [256, 222] width 105 height 26
click at [362, 191] on button "Choose a segment" at bounding box center [468, 182] width 260 height 26
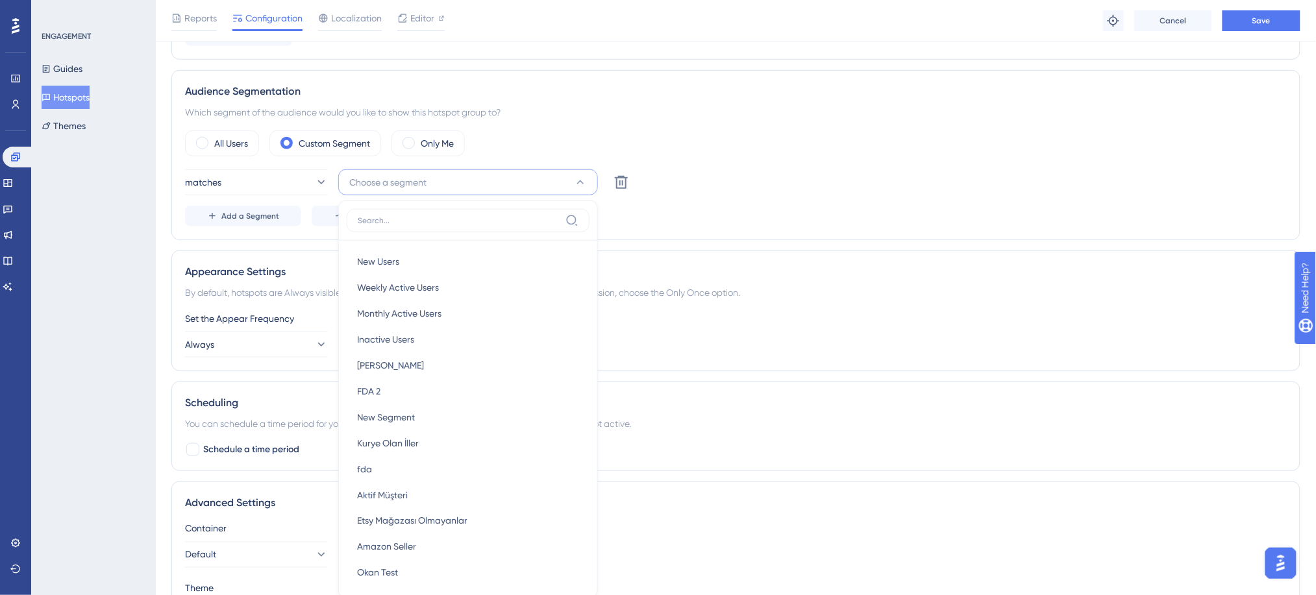
scroll to position [461, 0]
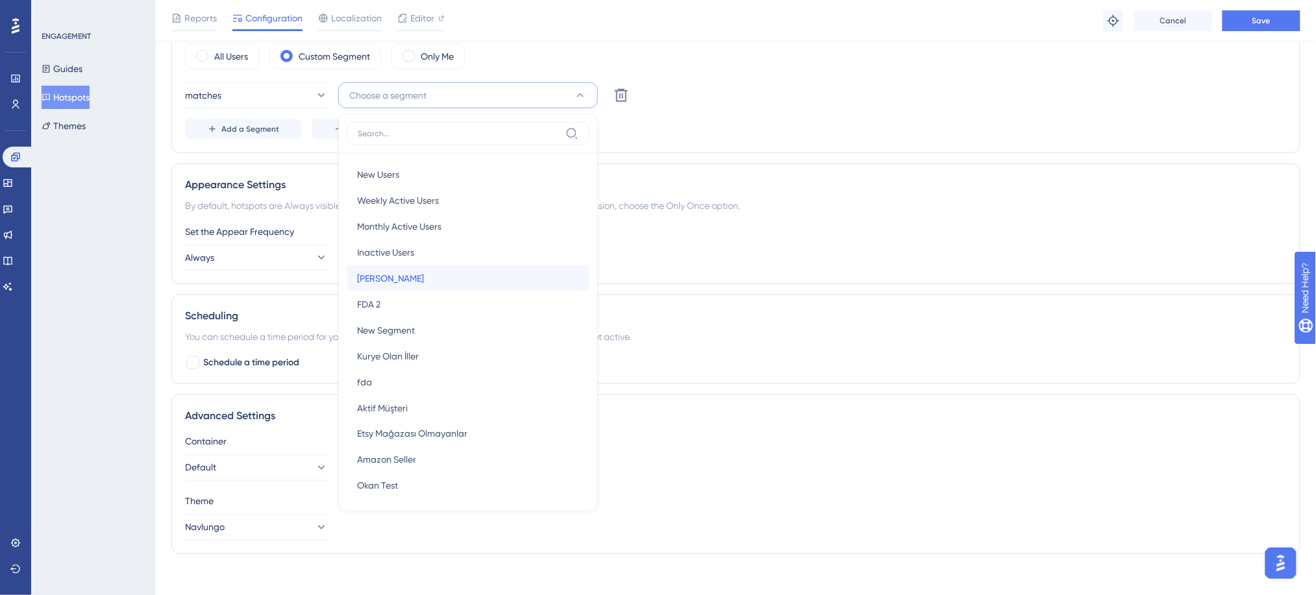
click at [386, 285] on span "Ahmet TEST" at bounding box center [390, 279] width 67 height 16
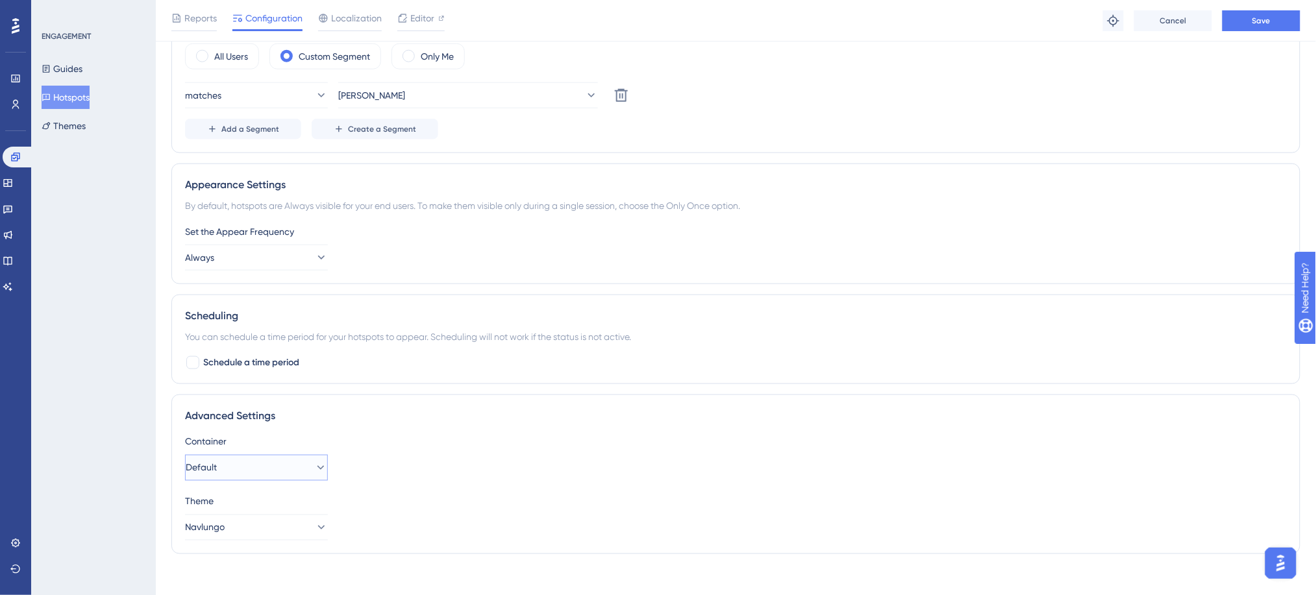
click at [260, 467] on button "Default" at bounding box center [256, 468] width 143 height 26
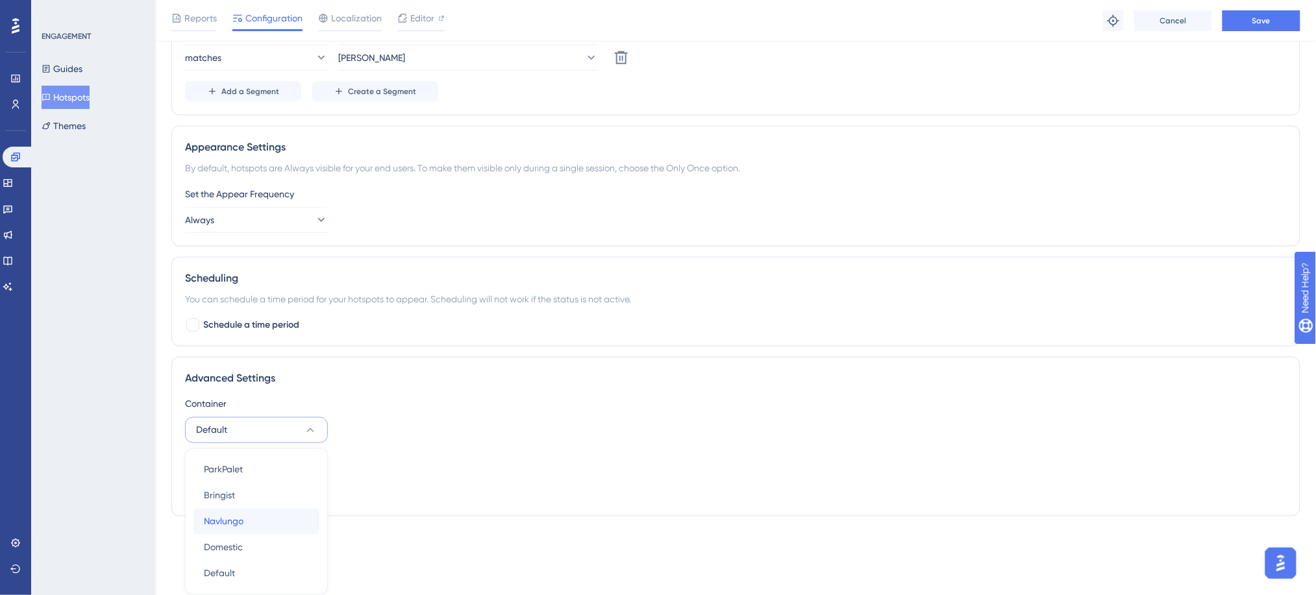
click at [258, 526] on div "Navlungo Navlungo" at bounding box center [256, 522] width 105 height 26
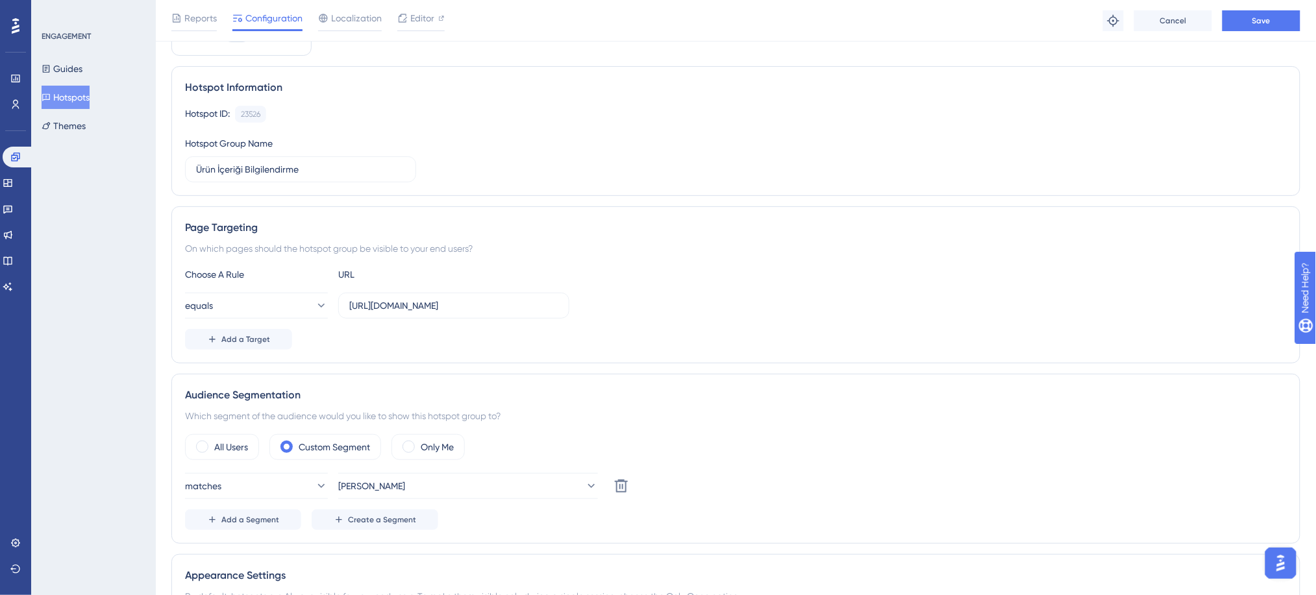
scroll to position [0, 0]
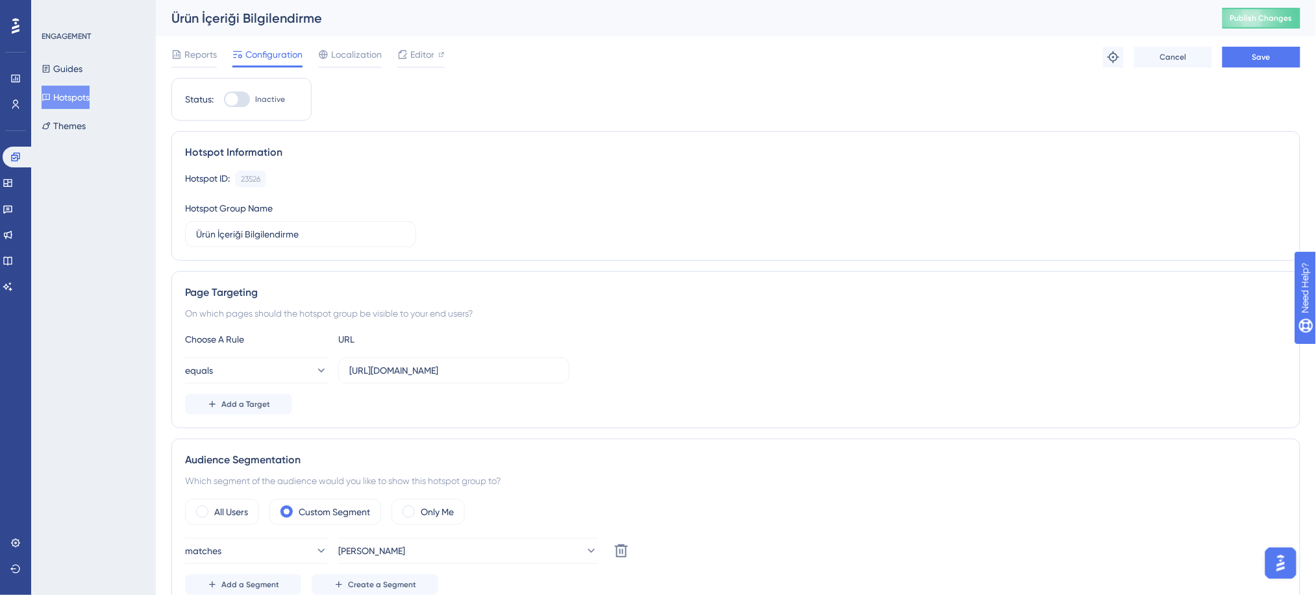
click at [237, 100] on div at bounding box center [231, 99] width 13 height 13
click at [224, 100] on input "Inactive" at bounding box center [223, 99] width 1 height 1
checkbox input "true"
click at [1269, 53] on span "Save" at bounding box center [1261, 57] width 18 height 10
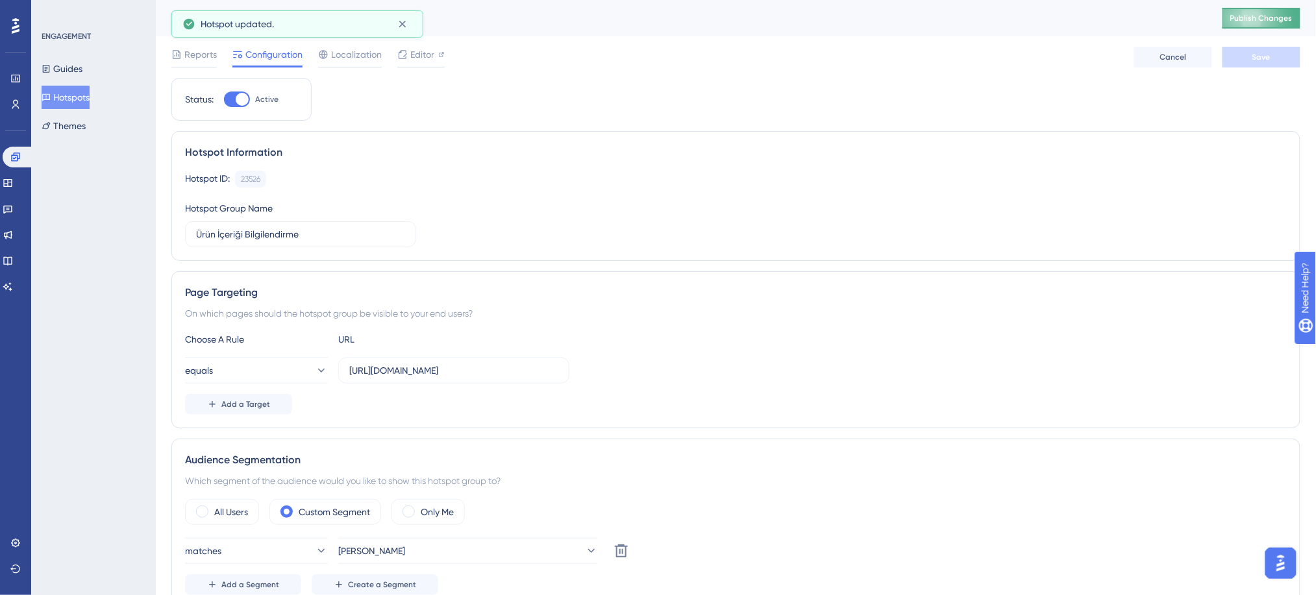
click at [1279, 18] on span "Publish Changes" at bounding box center [1261, 18] width 62 height 10
click at [18, 111] on link at bounding box center [15, 104] width 10 height 21
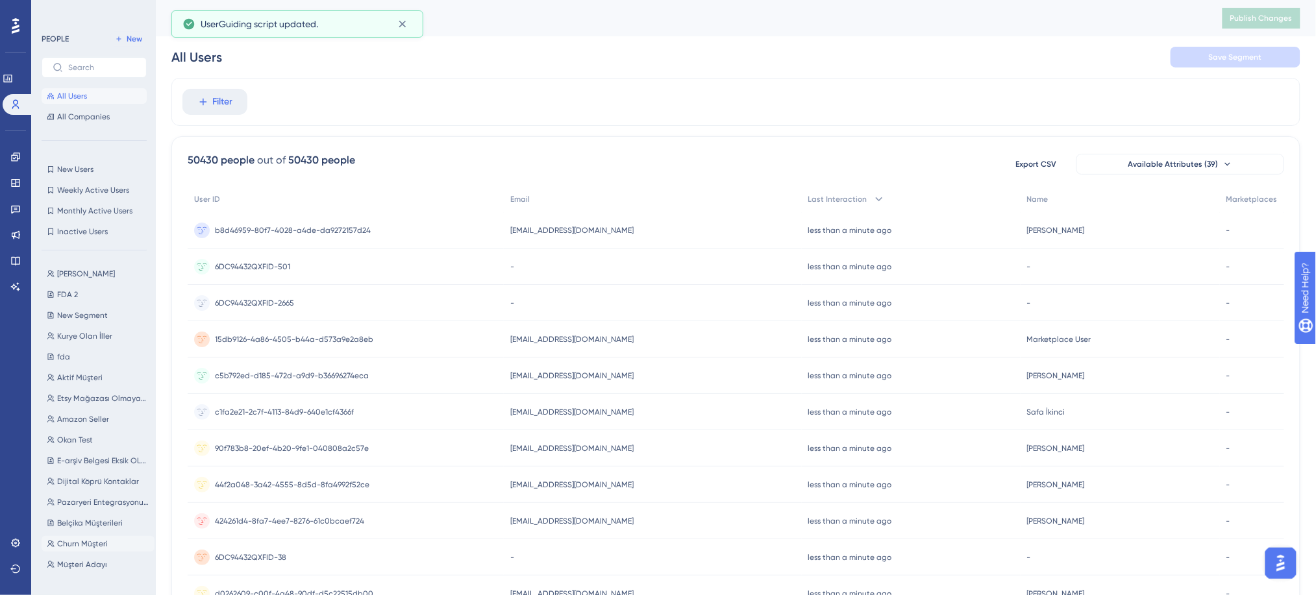
scroll to position [8, 0]
click at [99, 258] on div "PEOPLE New All Users All Companies New Users New Users Weekly Active Users Week…" at bounding box center [94, 301] width 105 height 541
click at [99, 265] on button "Ahmet TEST Ahmet TEST" at bounding box center [98, 266] width 113 height 16
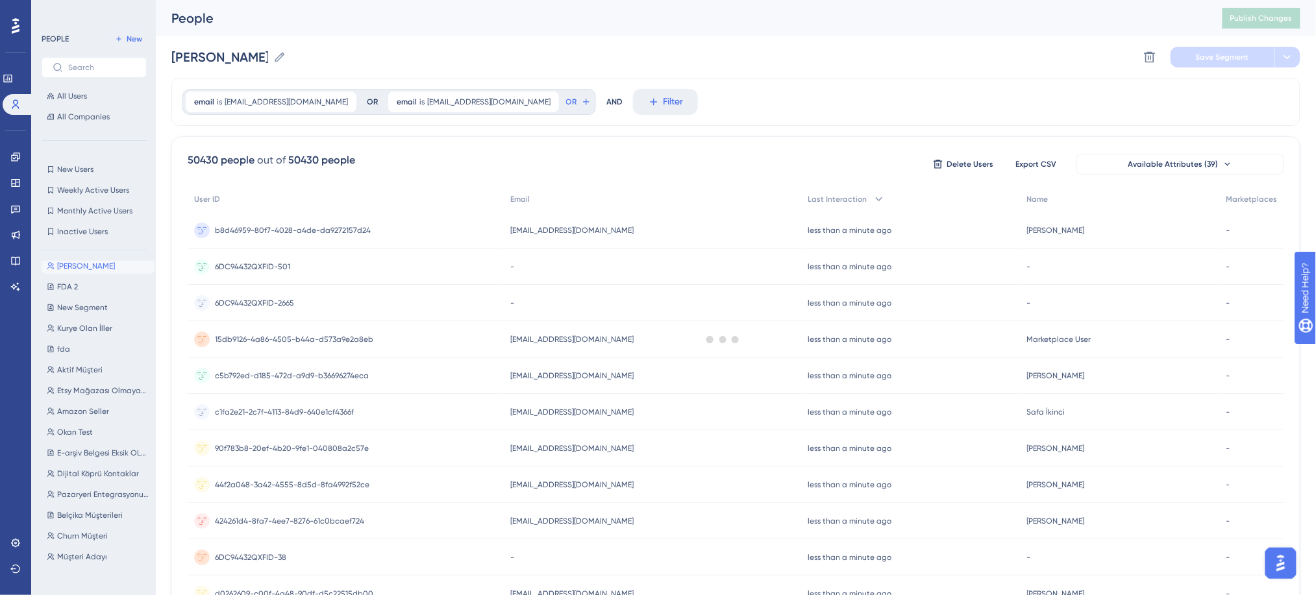
scroll to position [0, 0]
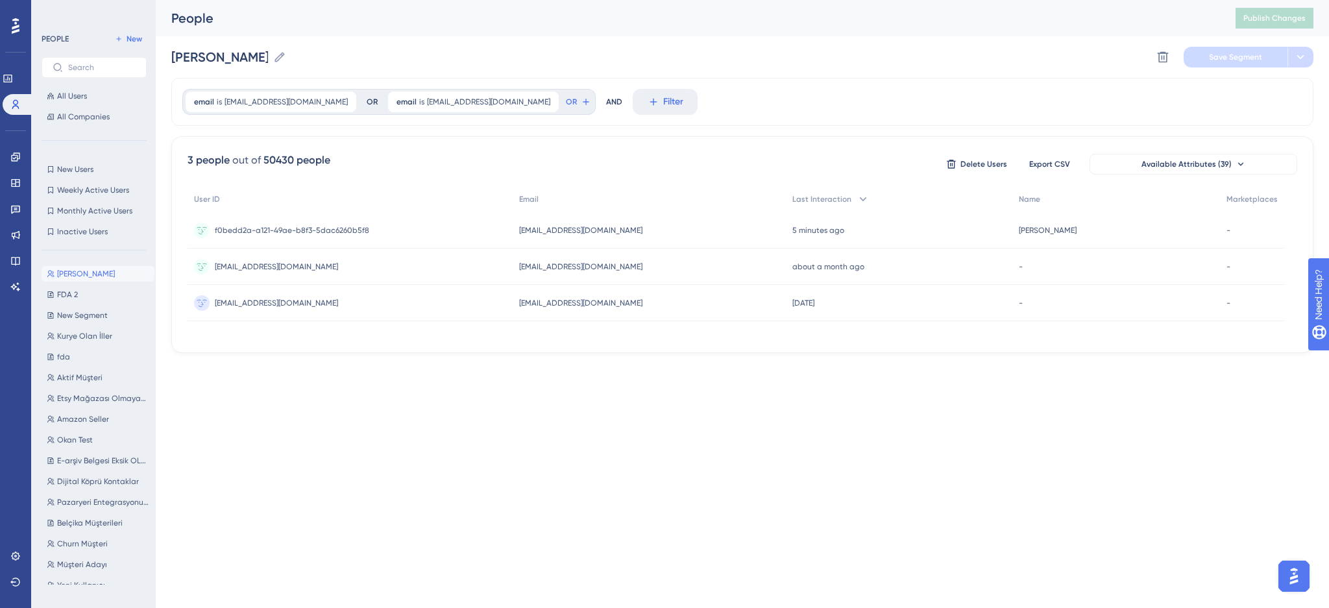
click at [833, 349] on div "3 people out of 50430 people Delete Users Export CSV Available Attributes (39) …" at bounding box center [742, 244] width 1142 height 217
click at [19, 160] on icon at bounding box center [15, 157] width 10 height 10
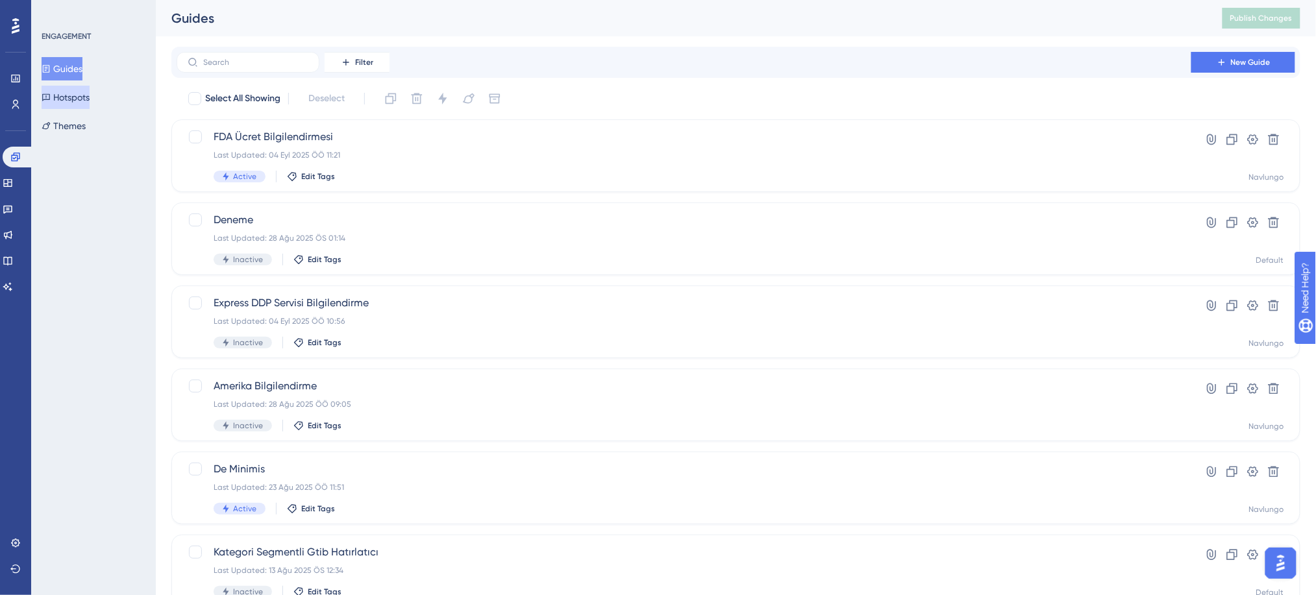
click at [90, 97] on button "Hotspots" at bounding box center [66, 97] width 48 height 23
click at [271, 145] on div "Ürün İçeriği Bilgilendirme Last Updated: 09 Eyl 2025 ÖS 04:32 Active Edit Tags" at bounding box center [684, 155] width 941 height 53
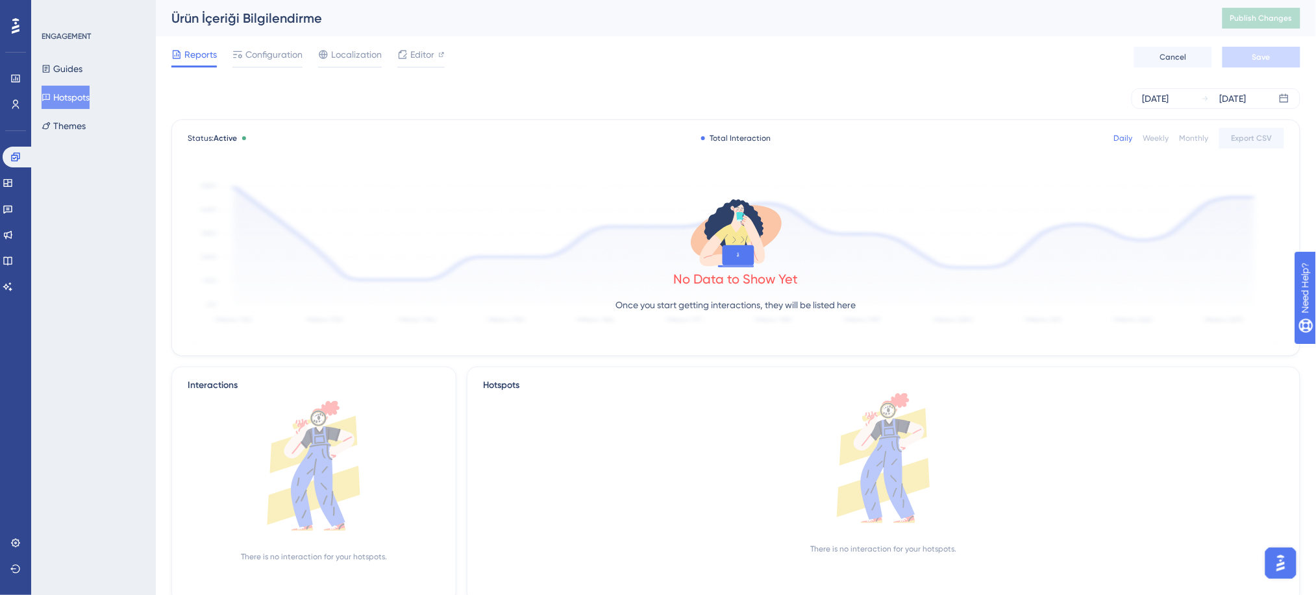
click at [307, 52] on div "Reports Configuration Localization Editor" at bounding box center [307, 57] width 273 height 21
drag, startPoint x: 289, startPoint y: 56, endPoint x: 307, endPoint y: 52, distance: 18.1
click at [307, 52] on div "Reports Configuration Localization Editor" at bounding box center [307, 57] width 273 height 21
click at [286, 56] on span "Configuration" at bounding box center [273, 55] width 57 height 16
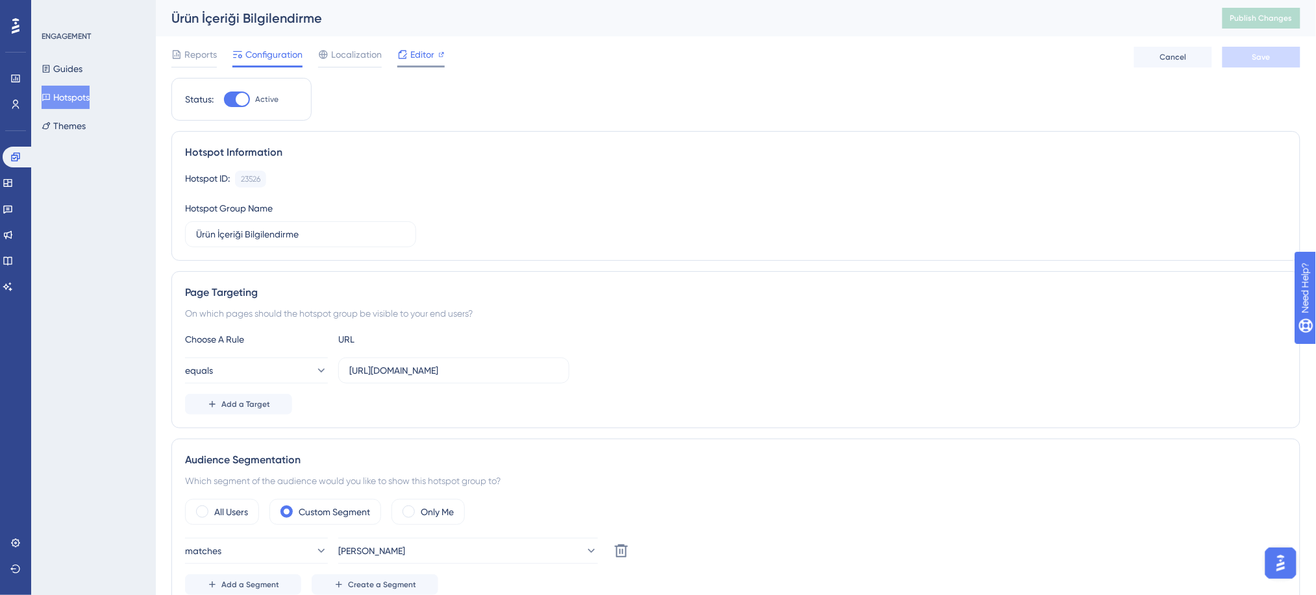
click at [416, 59] on span "Editor" at bounding box center [422, 55] width 24 height 16
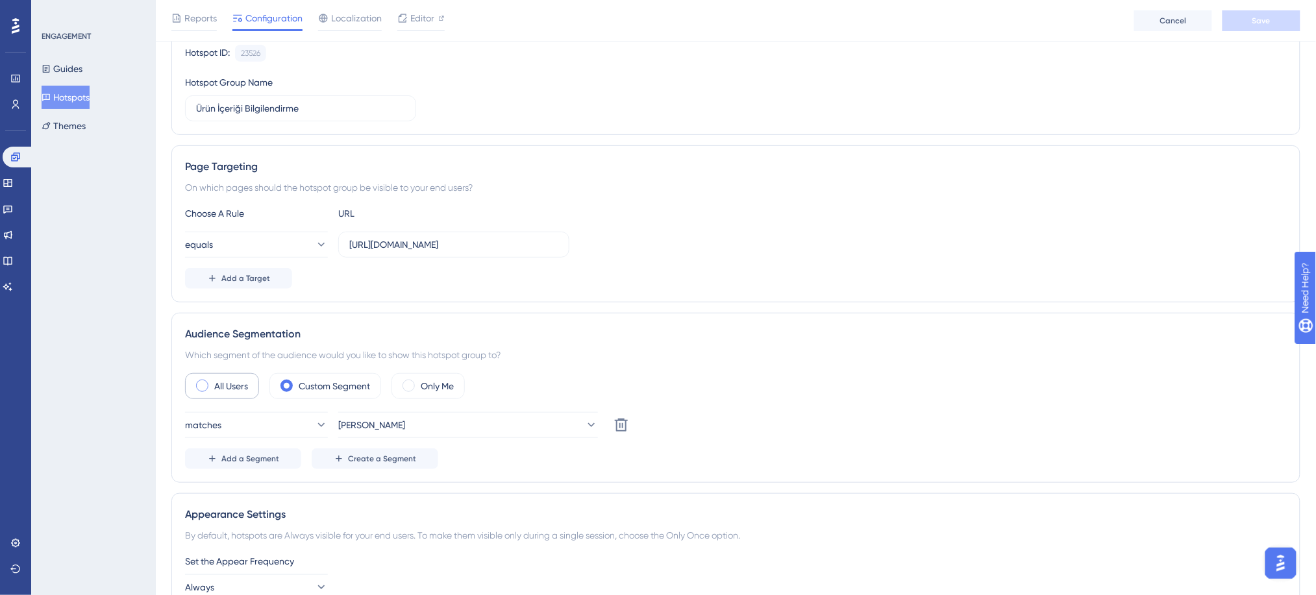
click at [242, 378] on label "All Users" at bounding box center [231, 386] width 34 height 16
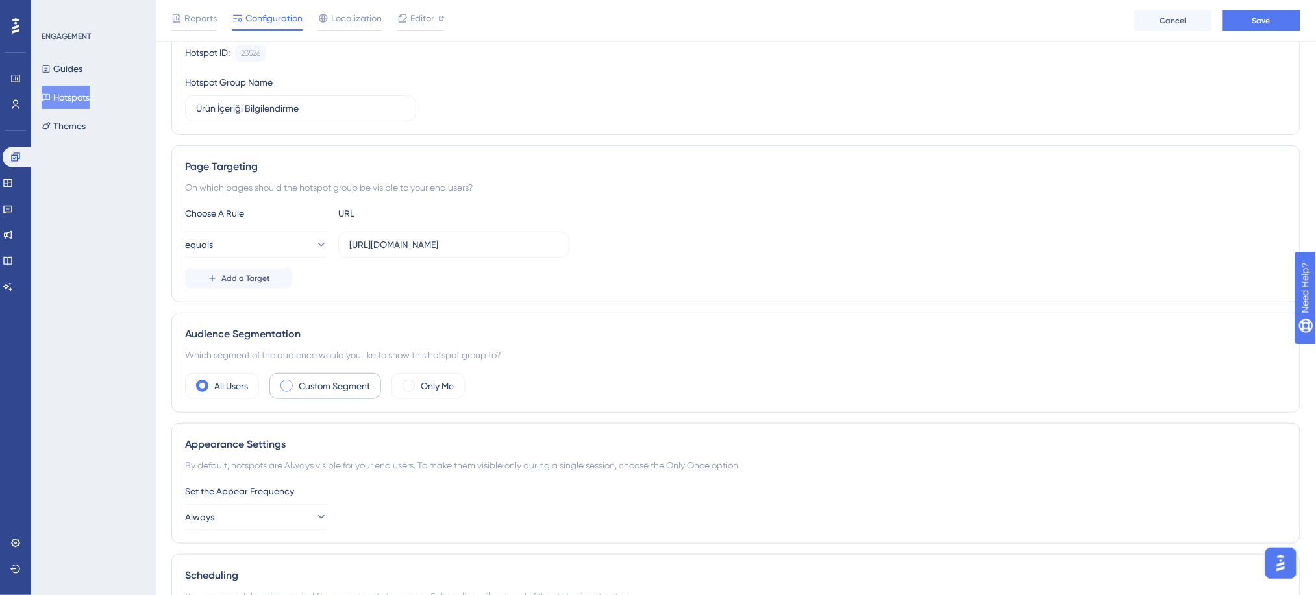
click at [297, 388] on div "Custom Segment" at bounding box center [325, 386] width 112 height 26
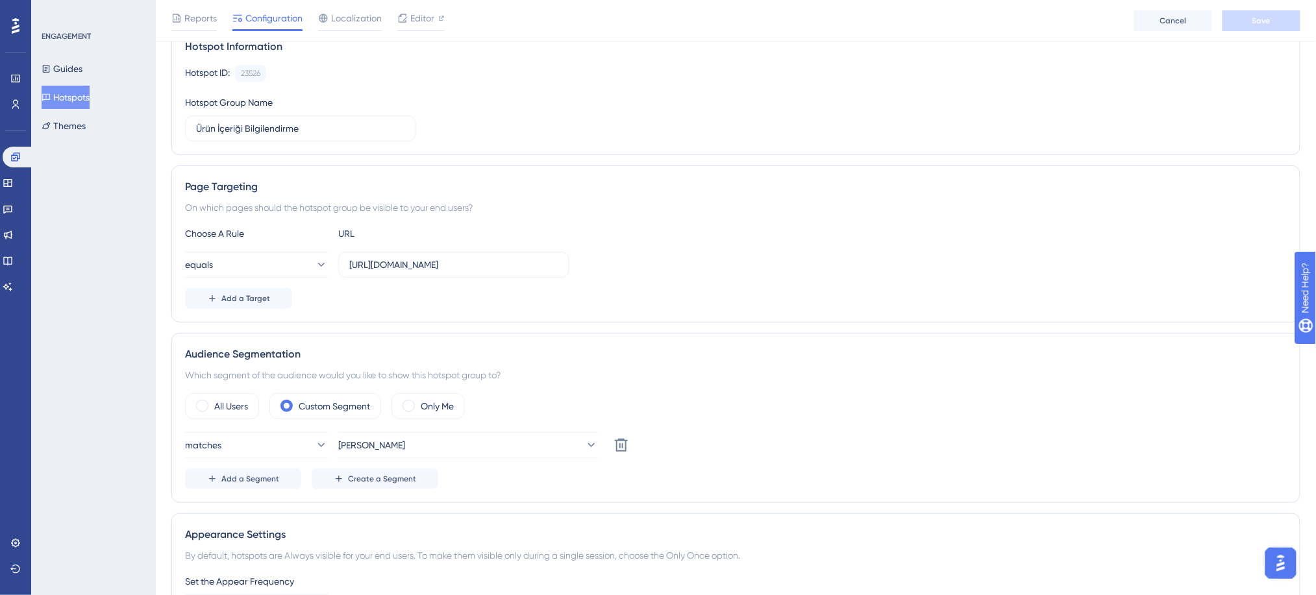
scroll to position [123, 0]
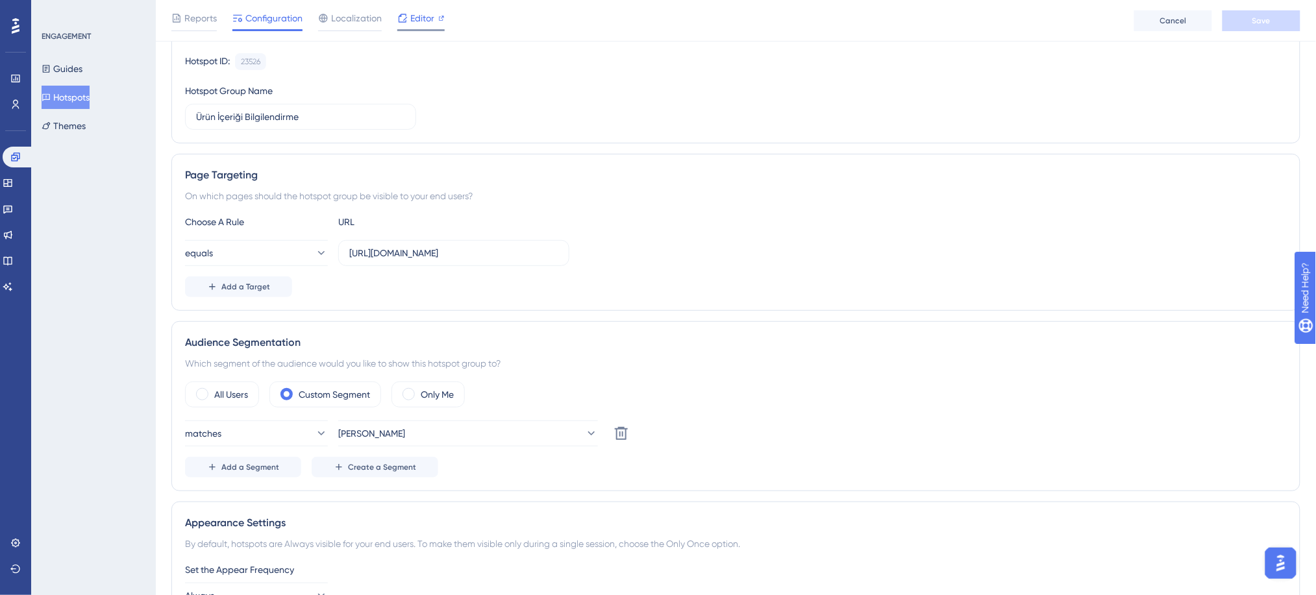
click at [432, 18] on span "Editor" at bounding box center [422, 18] width 24 height 16
